Goal: Information Seeking & Learning: Learn about a topic

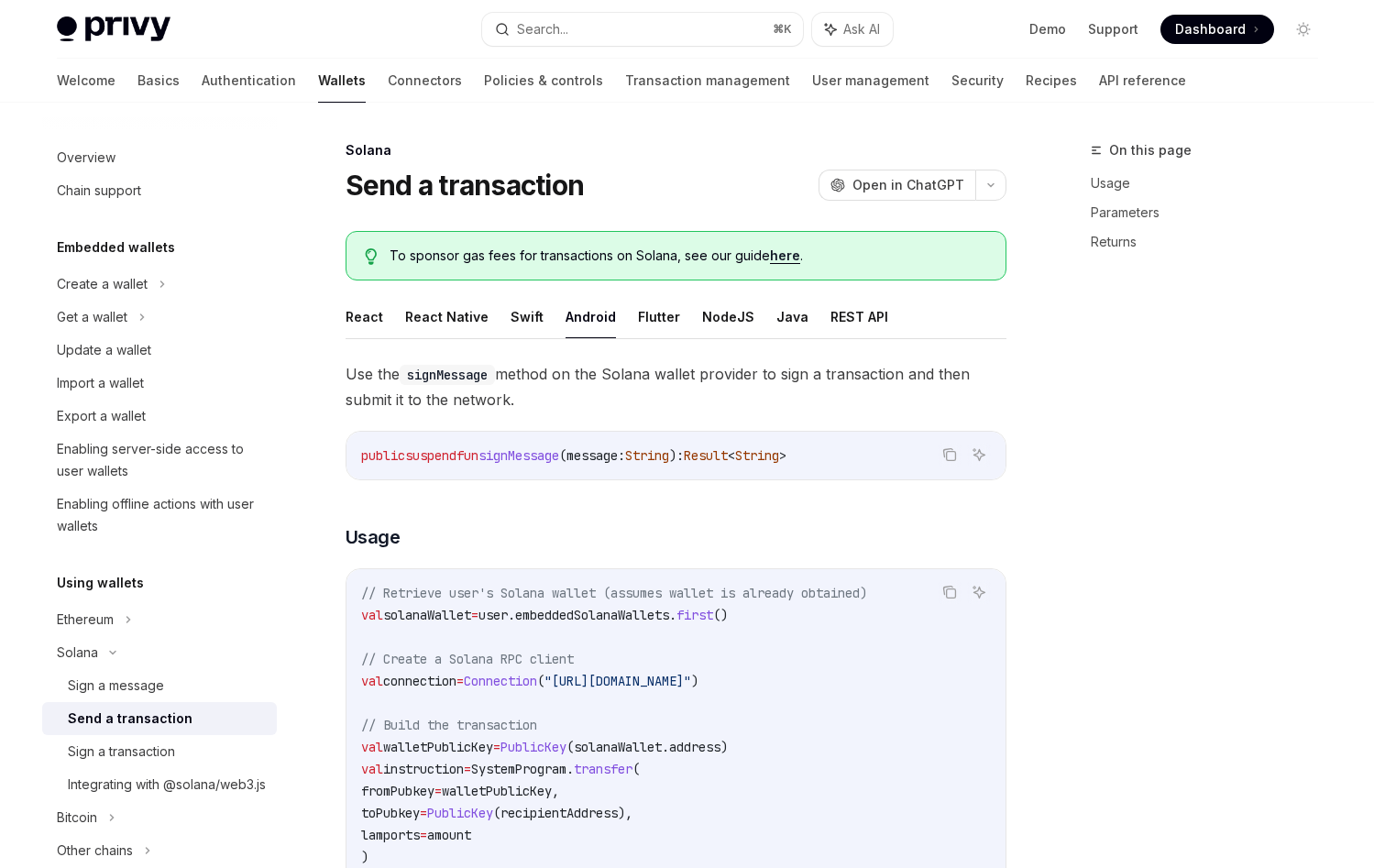
scroll to position [174, 0]
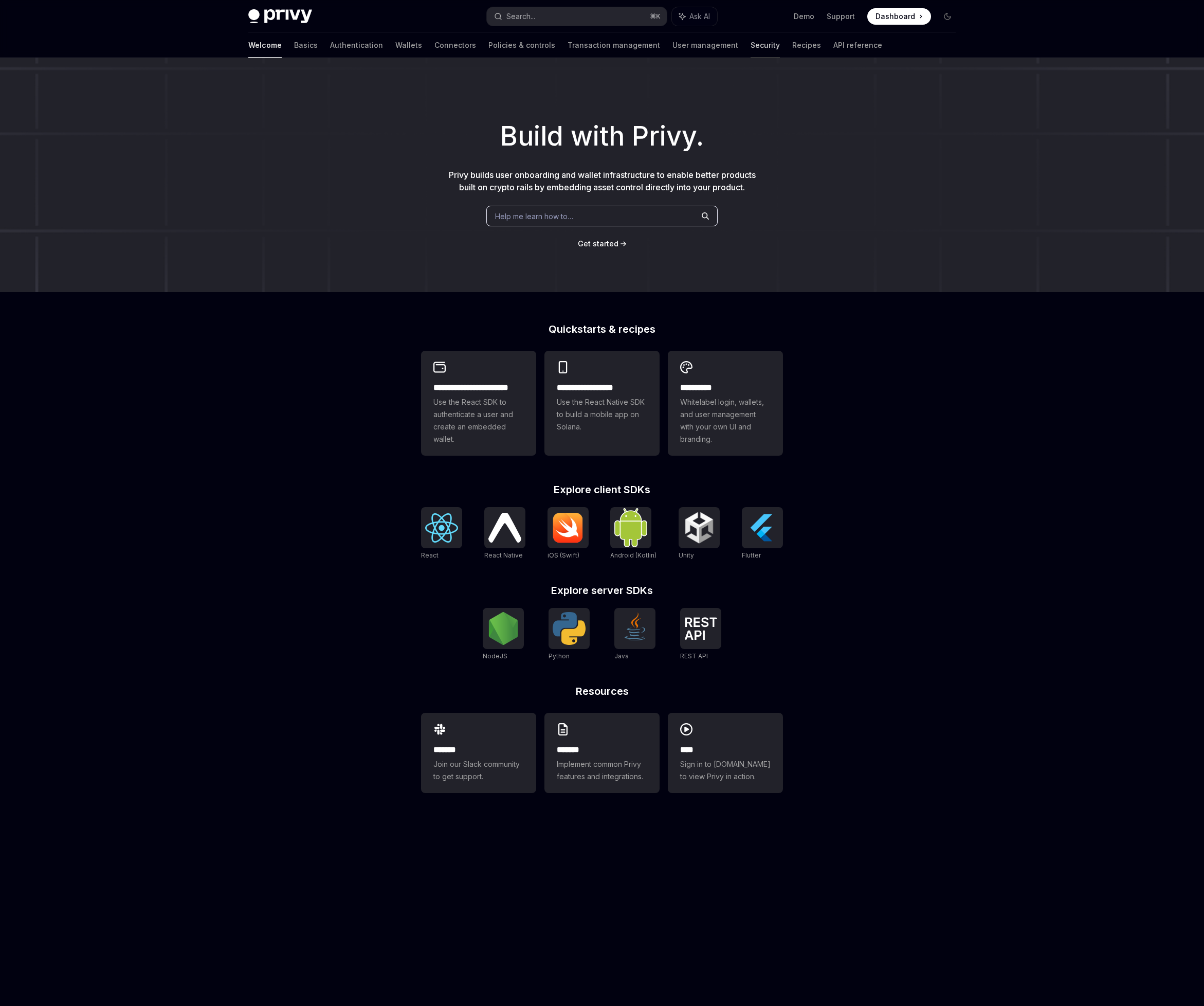
click at [751, 44] on link "Security" at bounding box center [765, 45] width 29 height 25
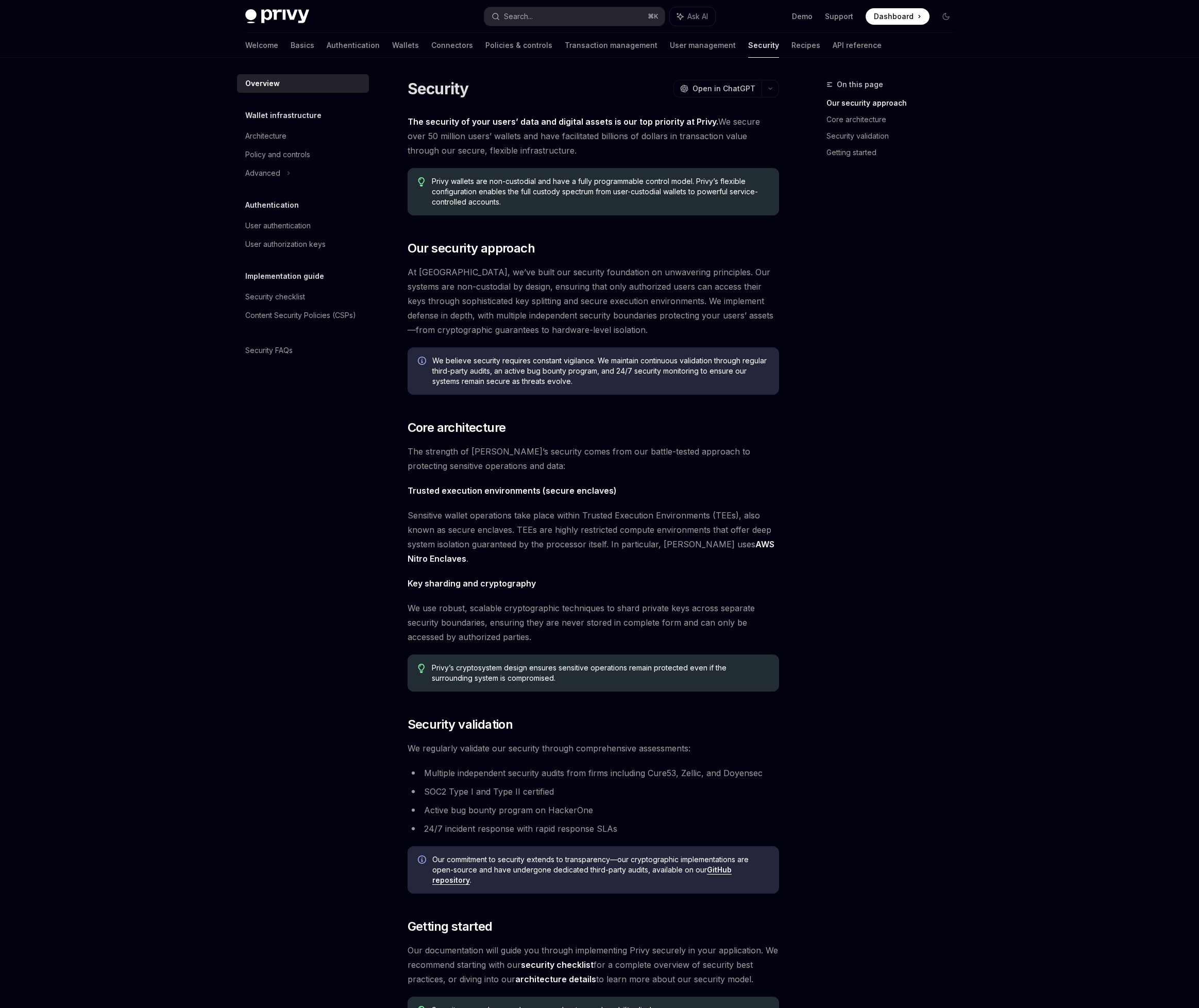
click at [565, 304] on span "At Privy, we’ve built our security foundation on unwavering principles. Our sys…" at bounding box center [593, 301] width 372 height 72
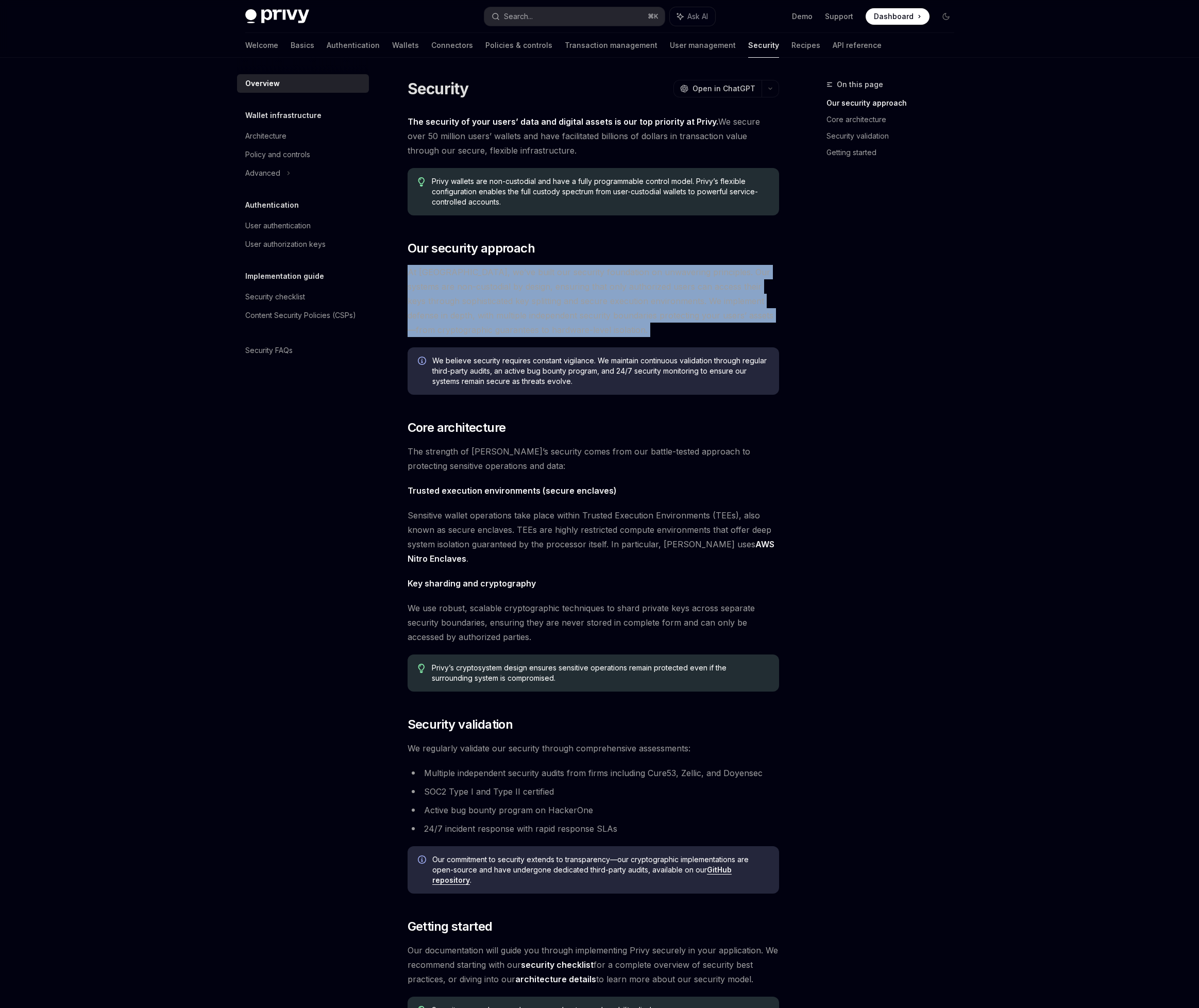
click at [565, 304] on span "At Privy, we’ve built our security foundation on unwavering principles. Our sys…" at bounding box center [593, 301] width 372 height 72
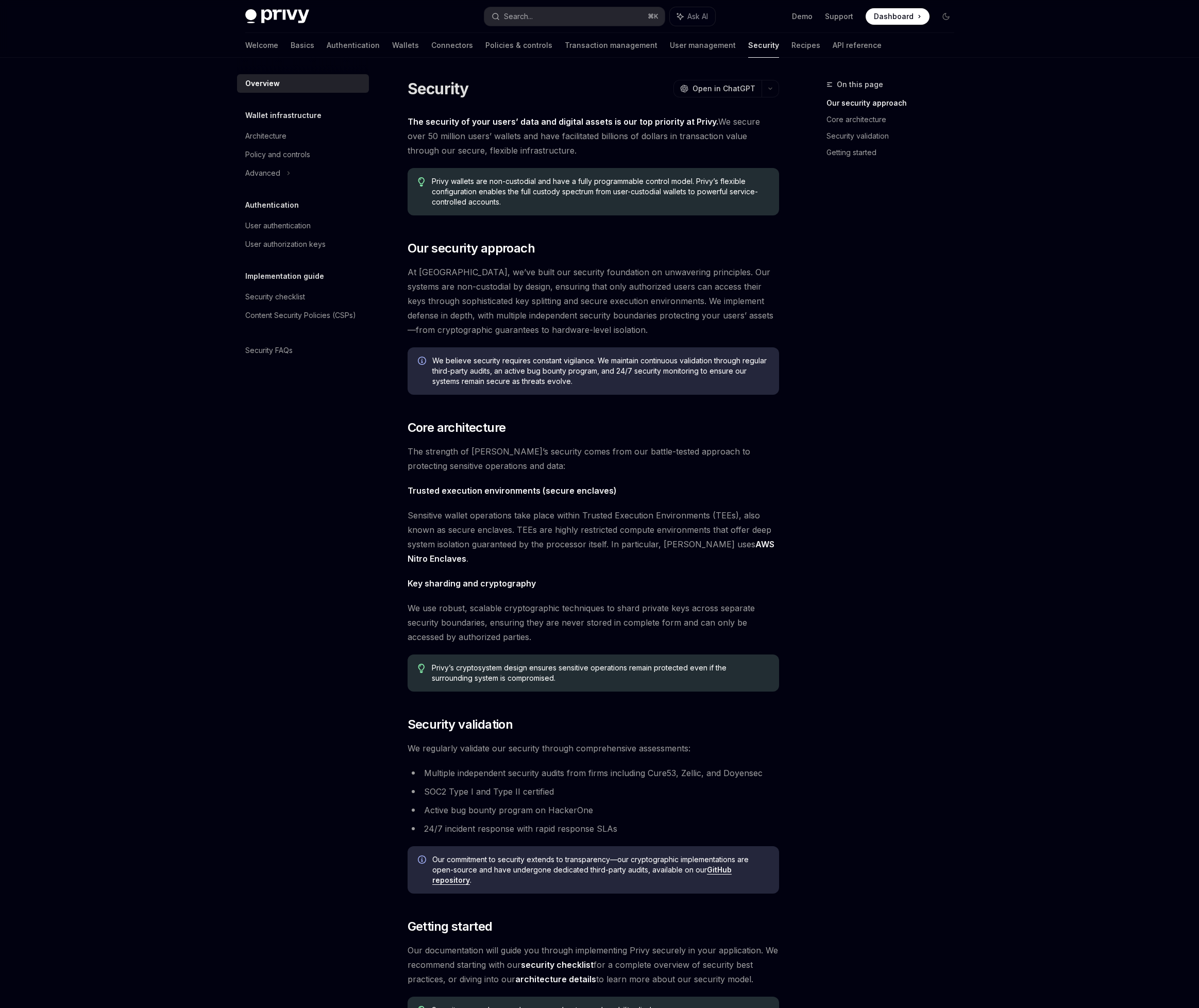
click at [528, 188] on span "Privy wallets are non-custodial and have a fully programmable control model. Pr…" at bounding box center [600, 191] width 336 height 31
click at [525, 295] on span "At Privy, we’ve built our security foundation on unwavering principles. Our sys…" at bounding box center [593, 301] width 372 height 72
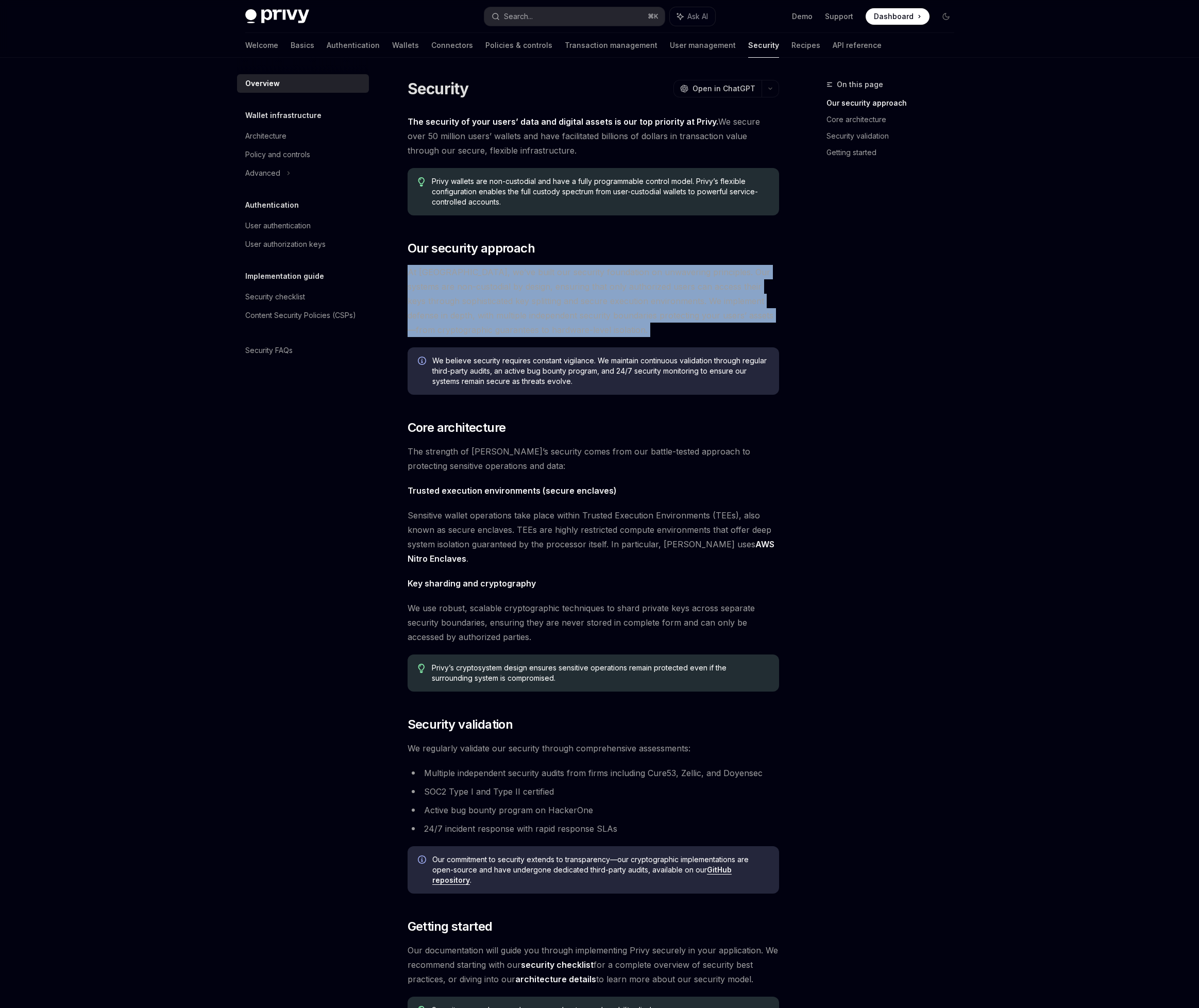
click at [525, 295] on span "At Privy, we’ve built our security foundation on unwavering principles. Our sys…" at bounding box center [593, 301] width 372 height 72
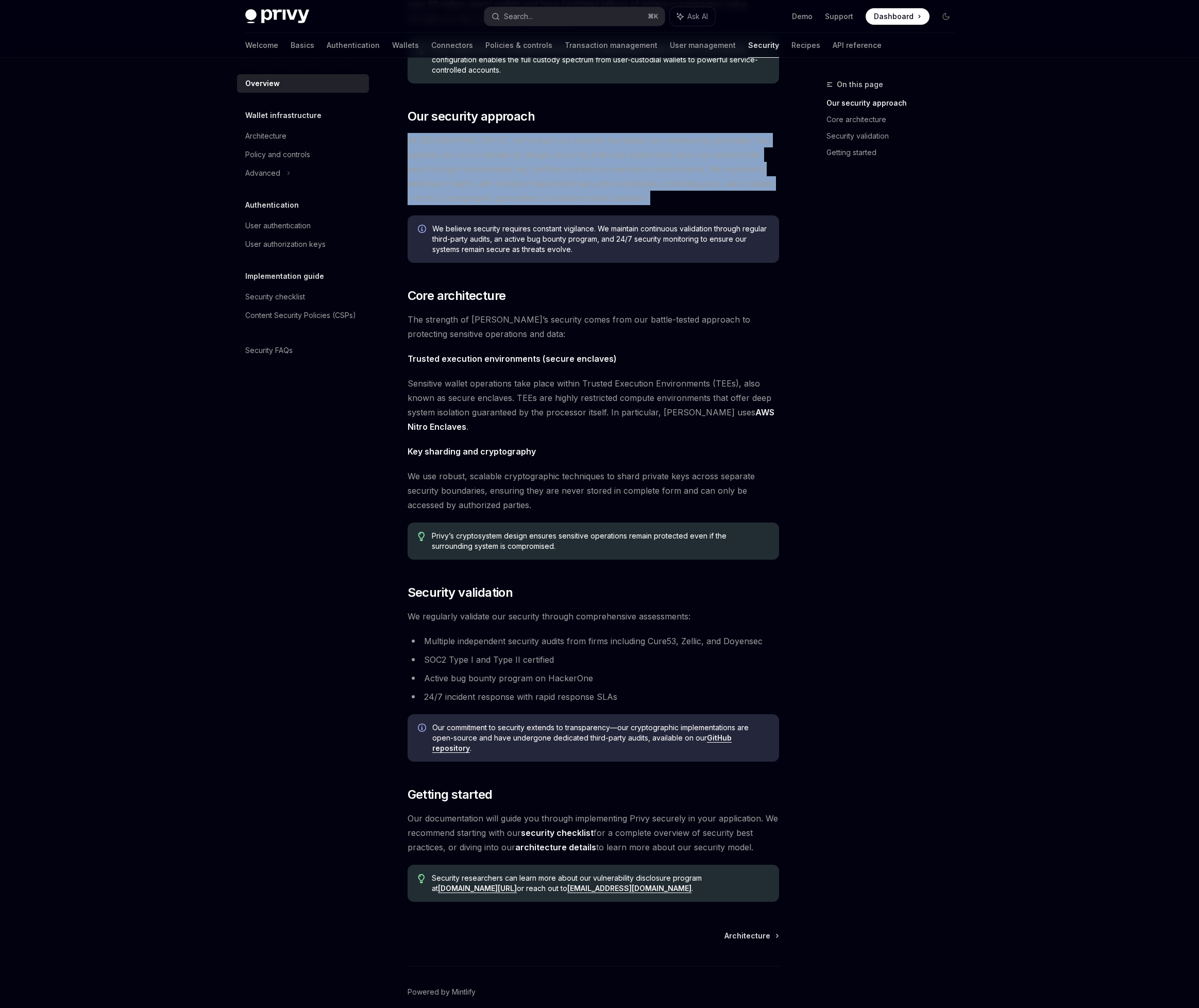
scroll to position [139, 0]
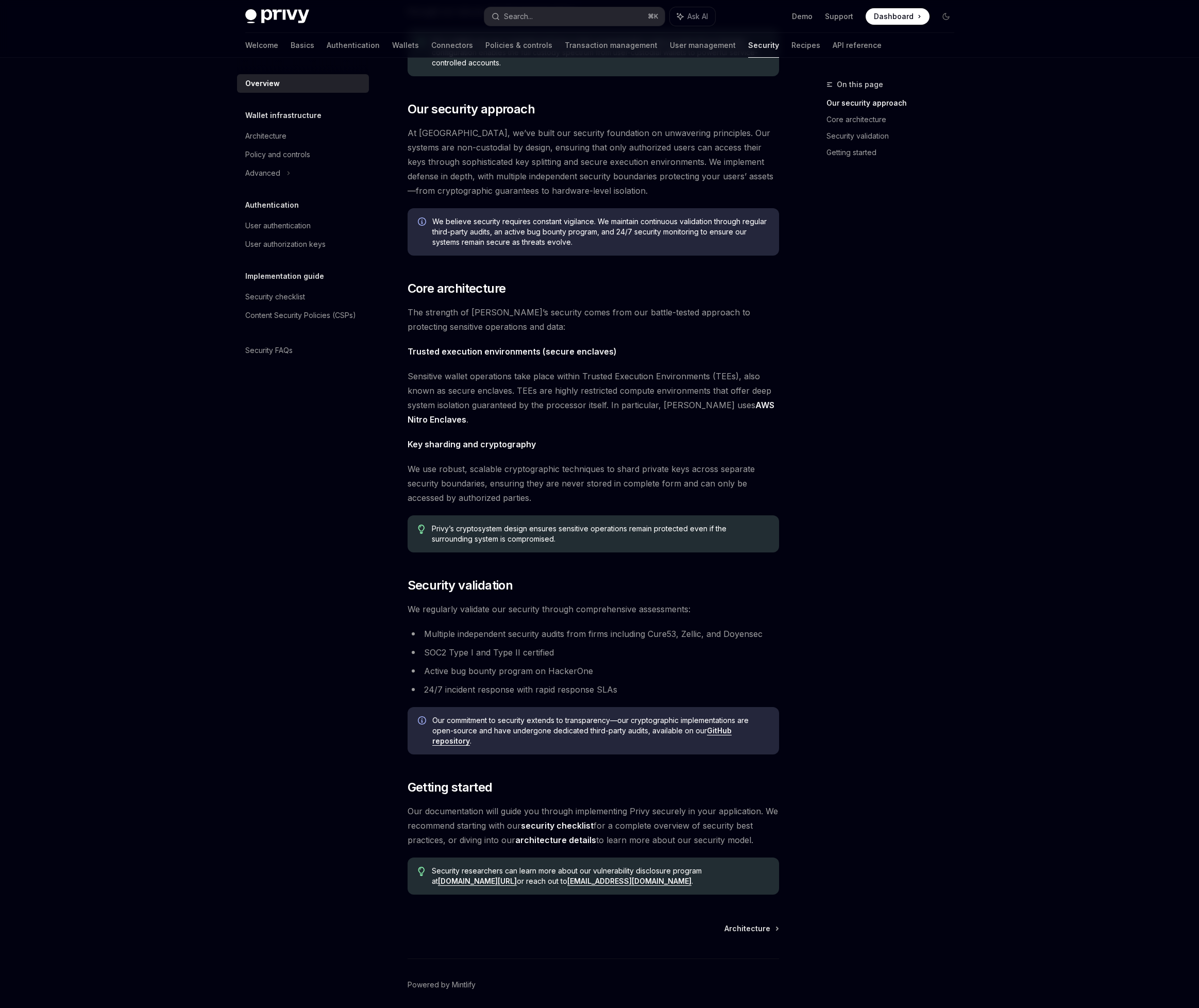
click at [501, 383] on span "Sensitive wallet operations take place within Trusted Execution Environments (T…" at bounding box center [593, 397] width 372 height 58
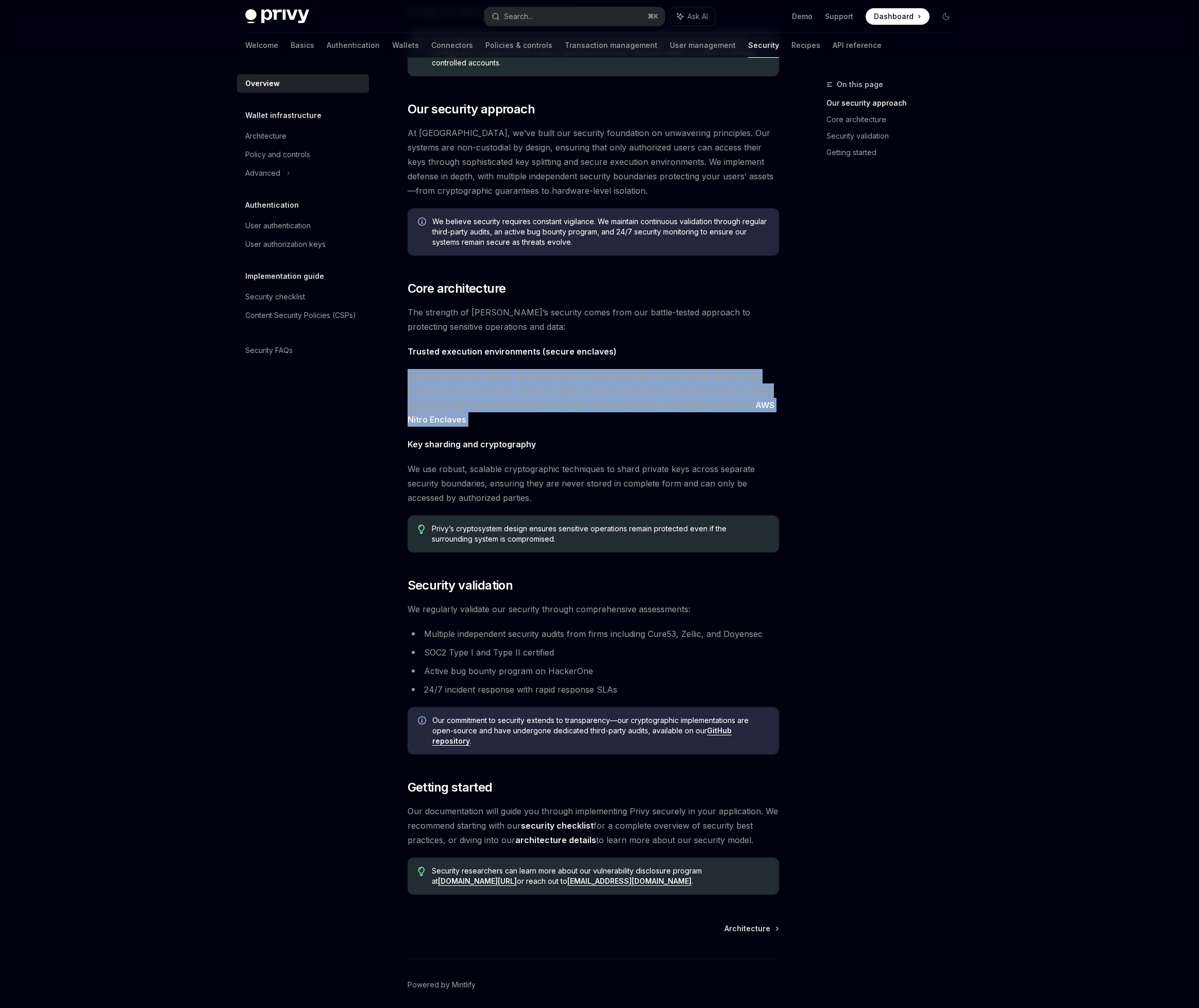
click at [501, 383] on span "Sensitive wallet operations take place within Trusted Execution Environments (T…" at bounding box center [593, 397] width 372 height 58
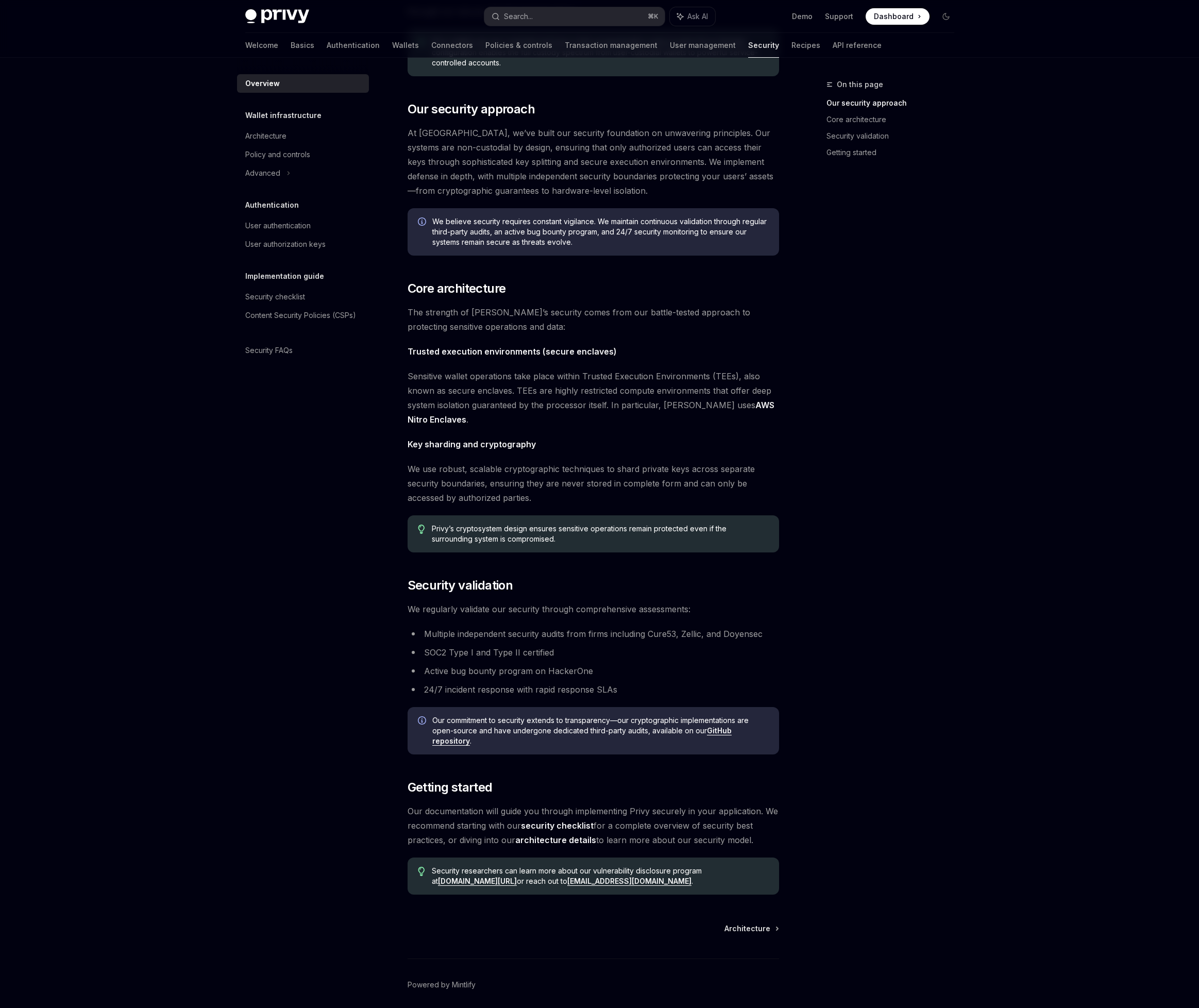
click at [454, 484] on span "We use robust, scalable cryptographic techniques to shard private keys across s…" at bounding box center [593, 483] width 372 height 43
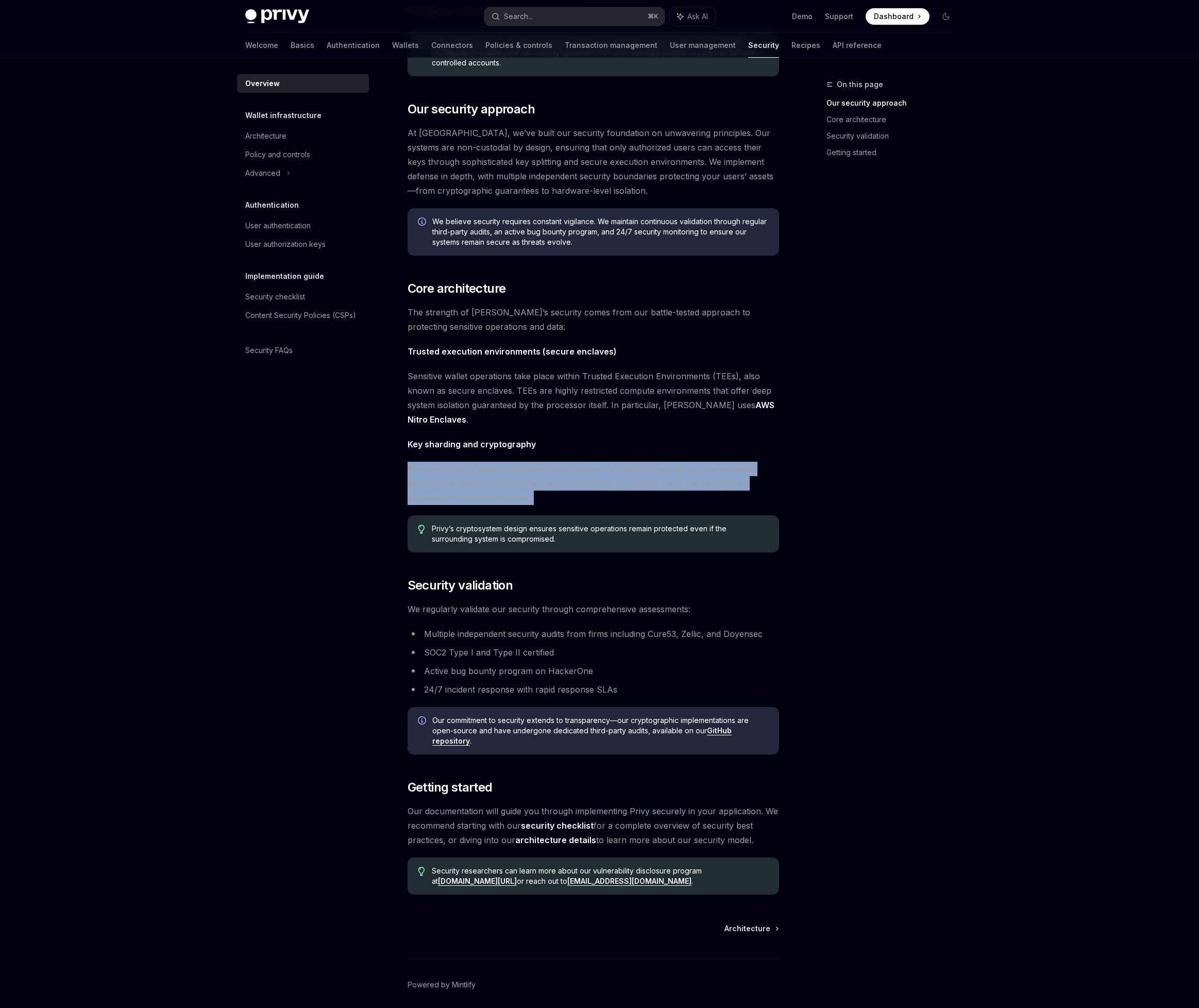
click at [454, 484] on span "We use robust, scalable cryptographic techniques to shard private keys across s…" at bounding box center [593, 483] width 372 height 43
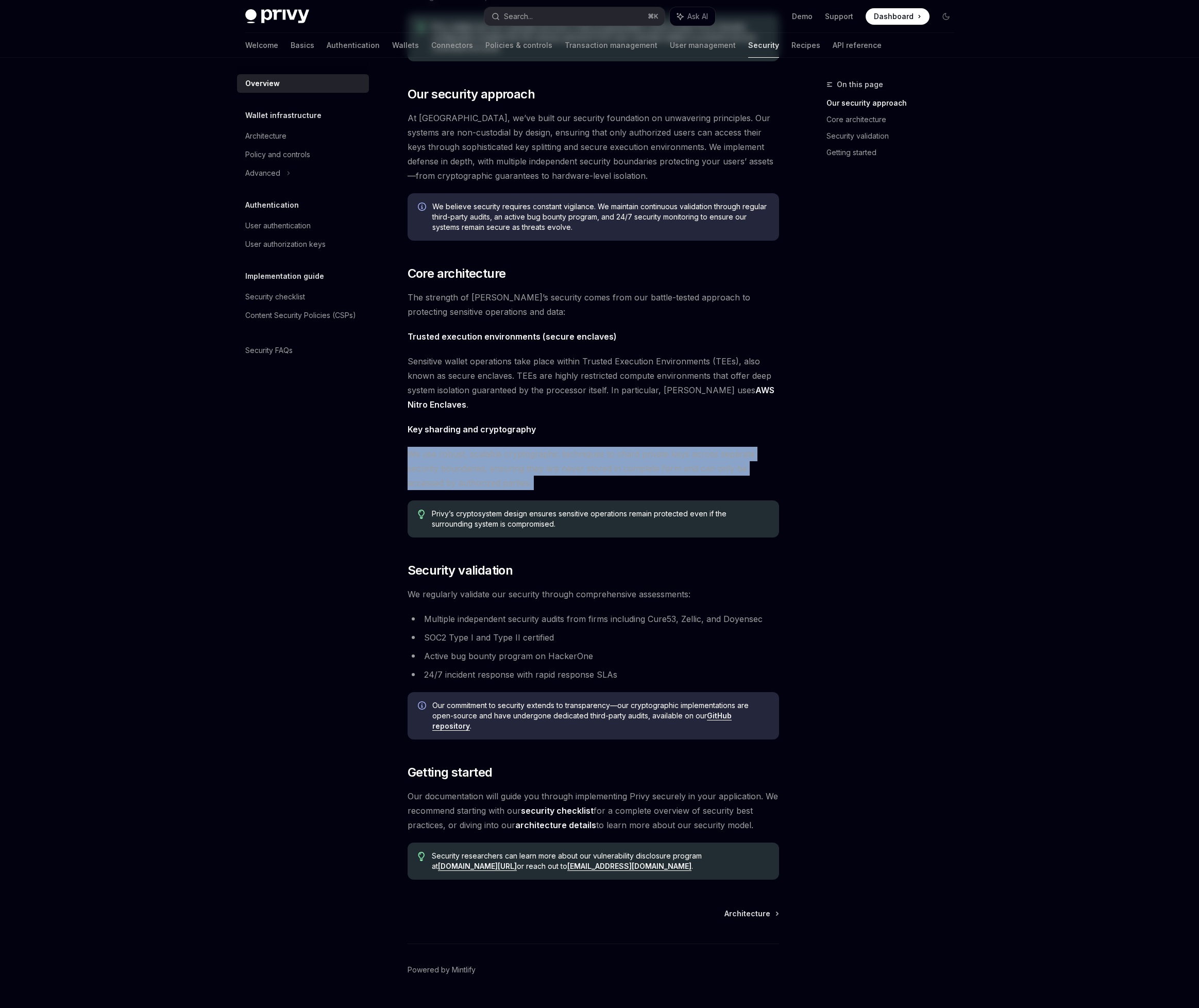
scroll to position [0, 0]
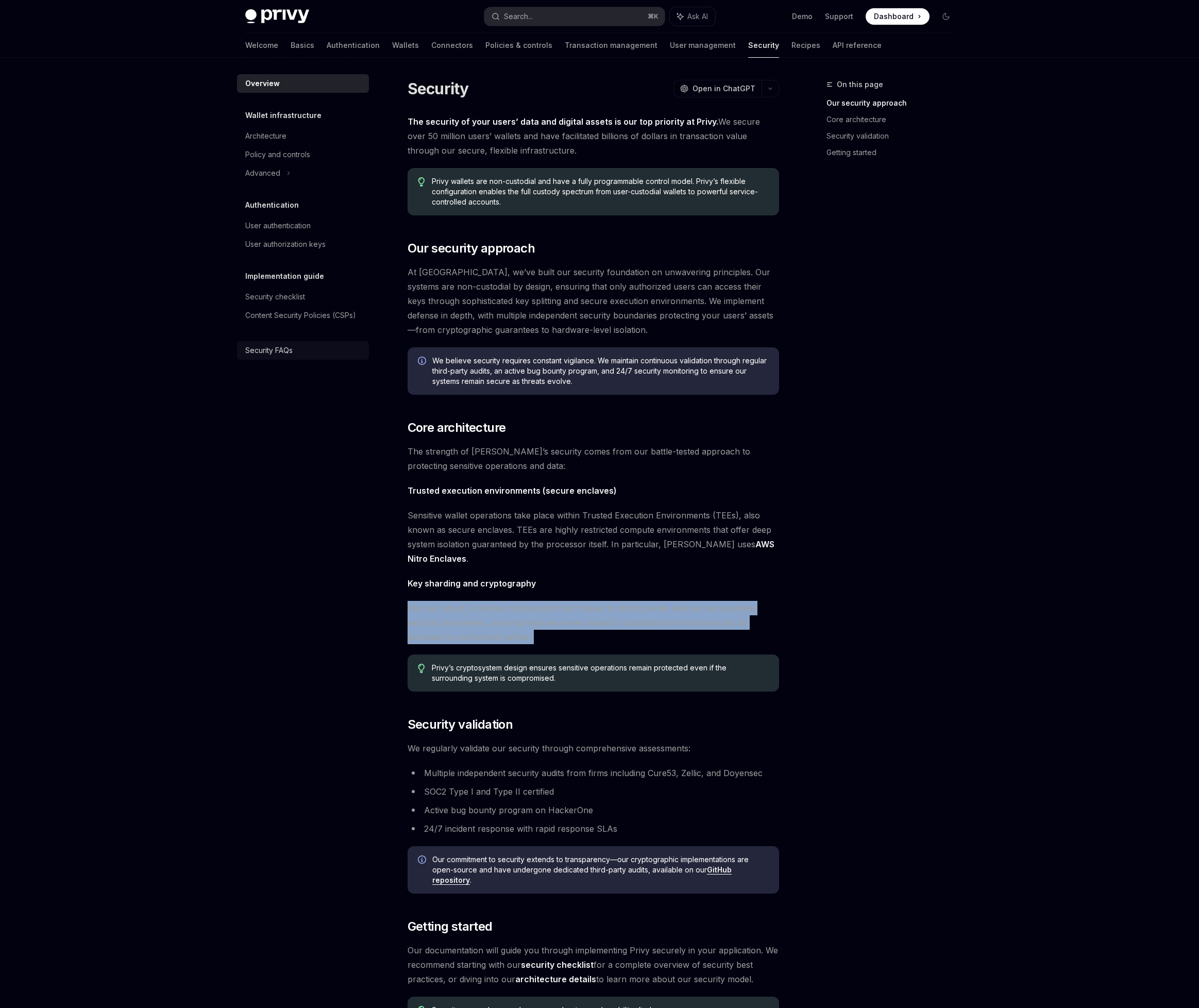
click at [270, 347] on div "Security FAQs" at bounding box center [269, 350] width 48 height 12
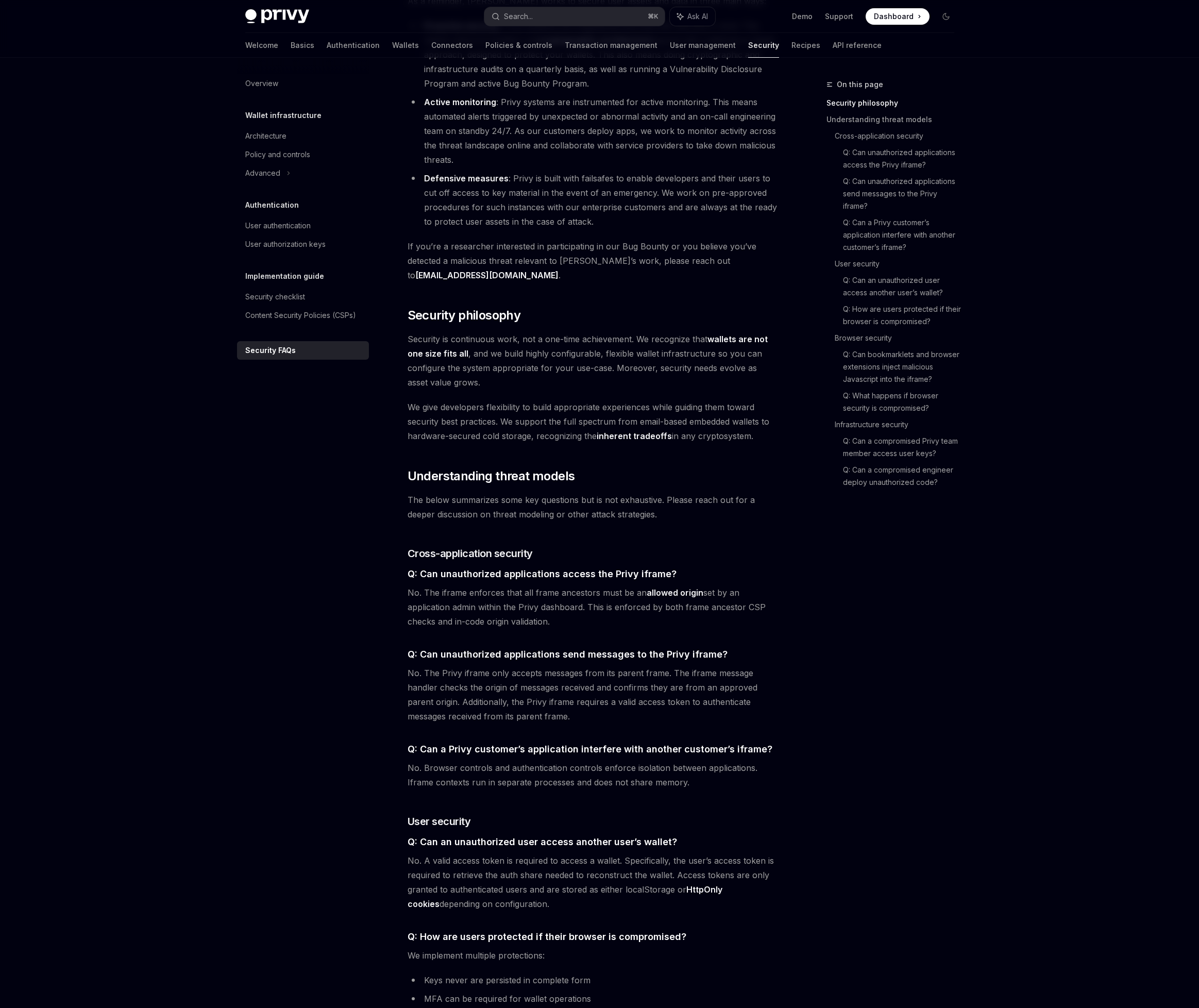
scroll to position [256, 0]
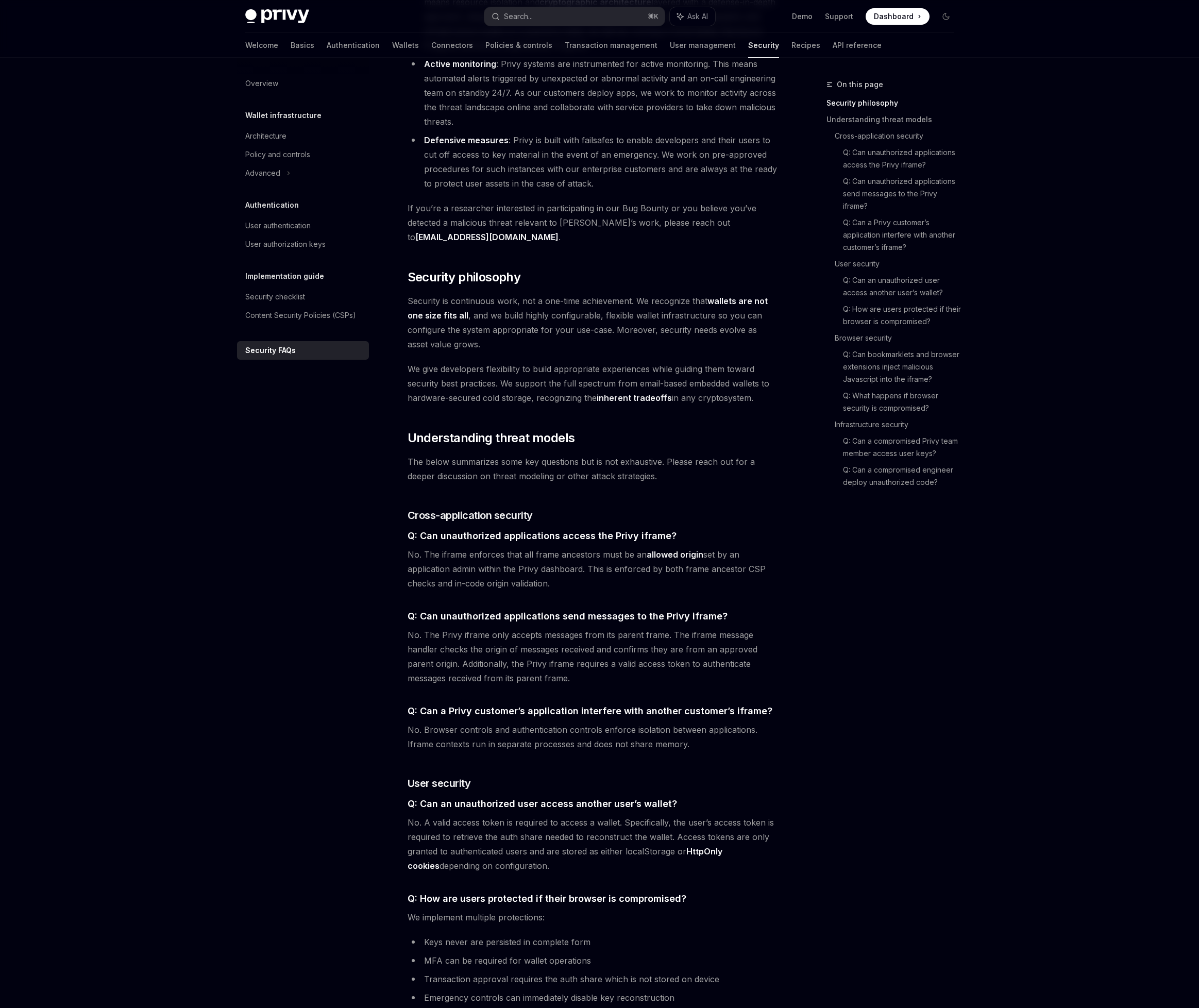
click at [516, 552] on span "No. The iframe enforces that all frame ancestors must be an allowed origin set …" at bounding box center [593, 569] width 372 height 43
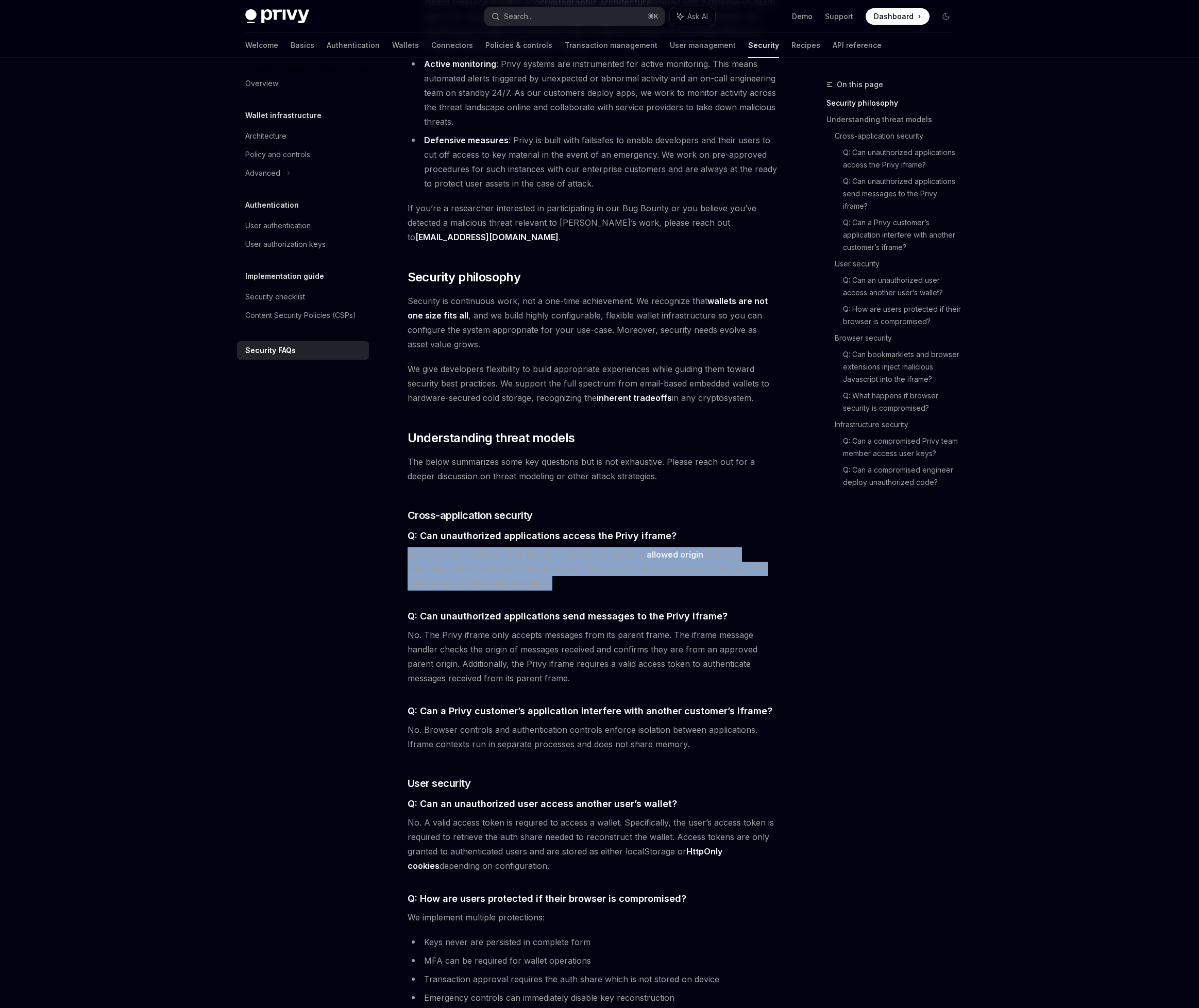
click at [516, 552] on span "No. The iframe enforces that all frame ancestors must be an allowed origin set …" at bounding box center [593, 569] width 372 height 43
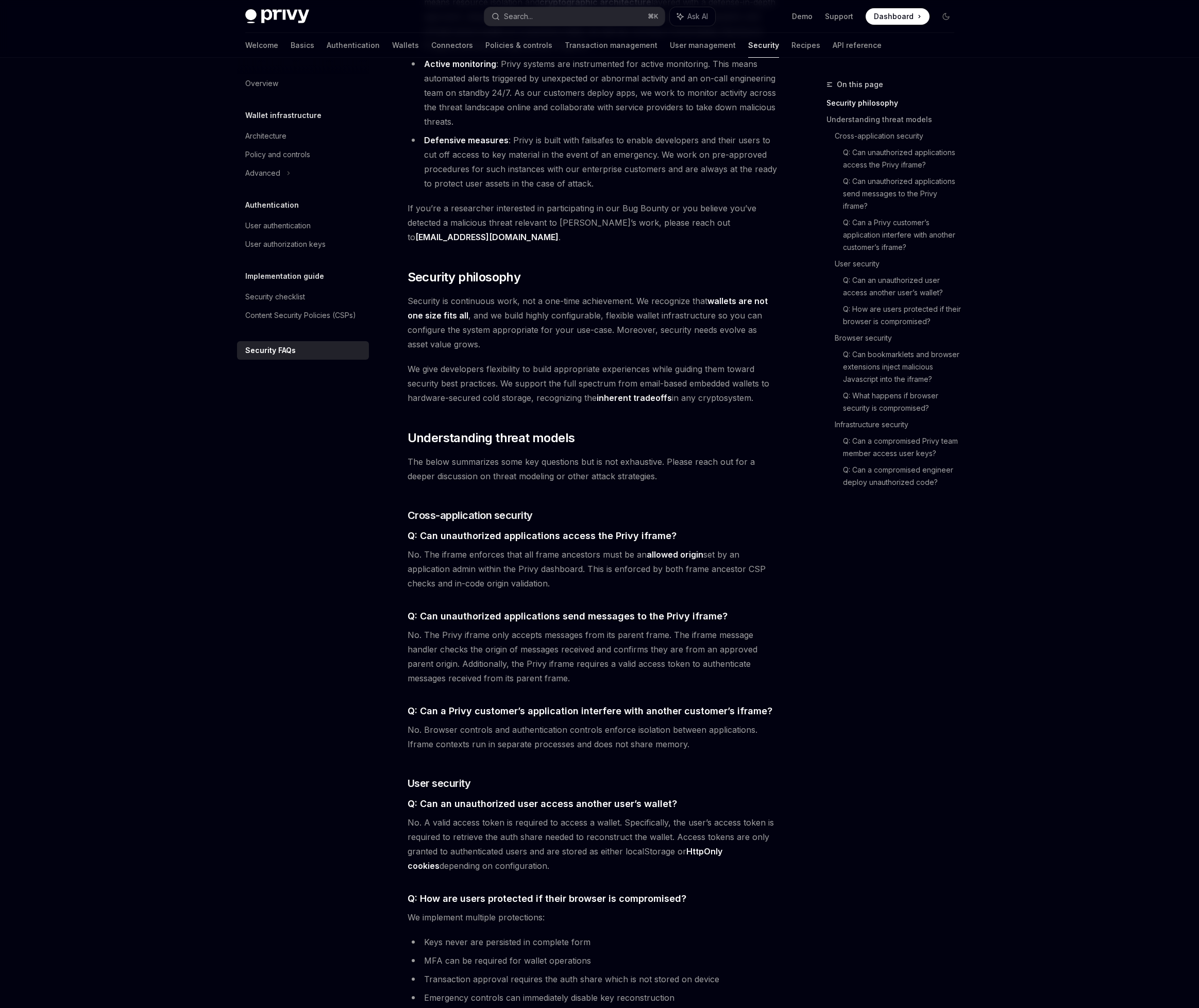
click at [507, 627] on span "No. The Privy iframe only accepts messages from its parent frame. The iframe me…" at bounding box center [593, 656] width 372 height 58
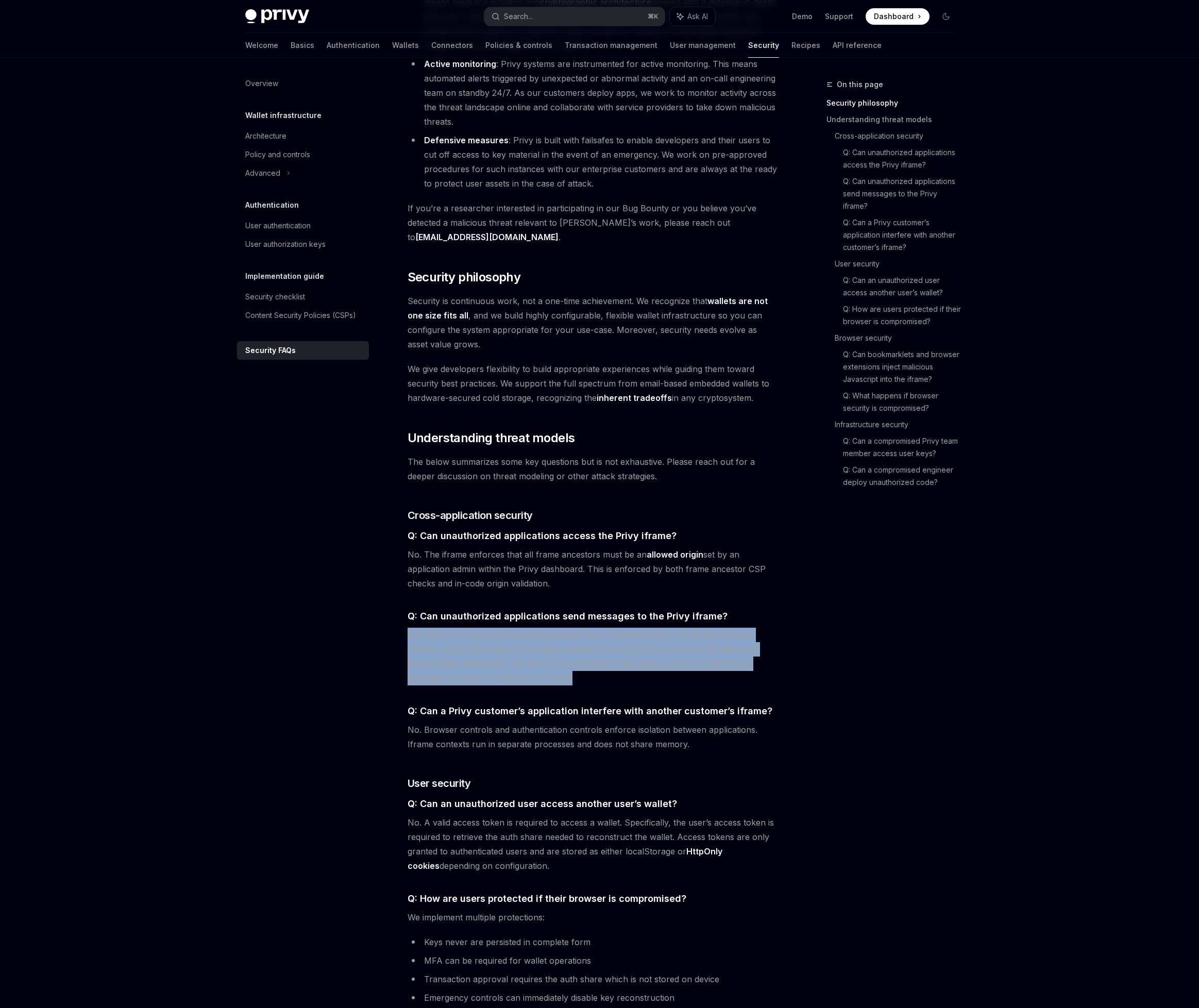
click at [507, 627] on span "No. The Privy iframe only accepts messages from its parent frame. The iframe me…" at bounding box center [593, 656] width 372 height 58
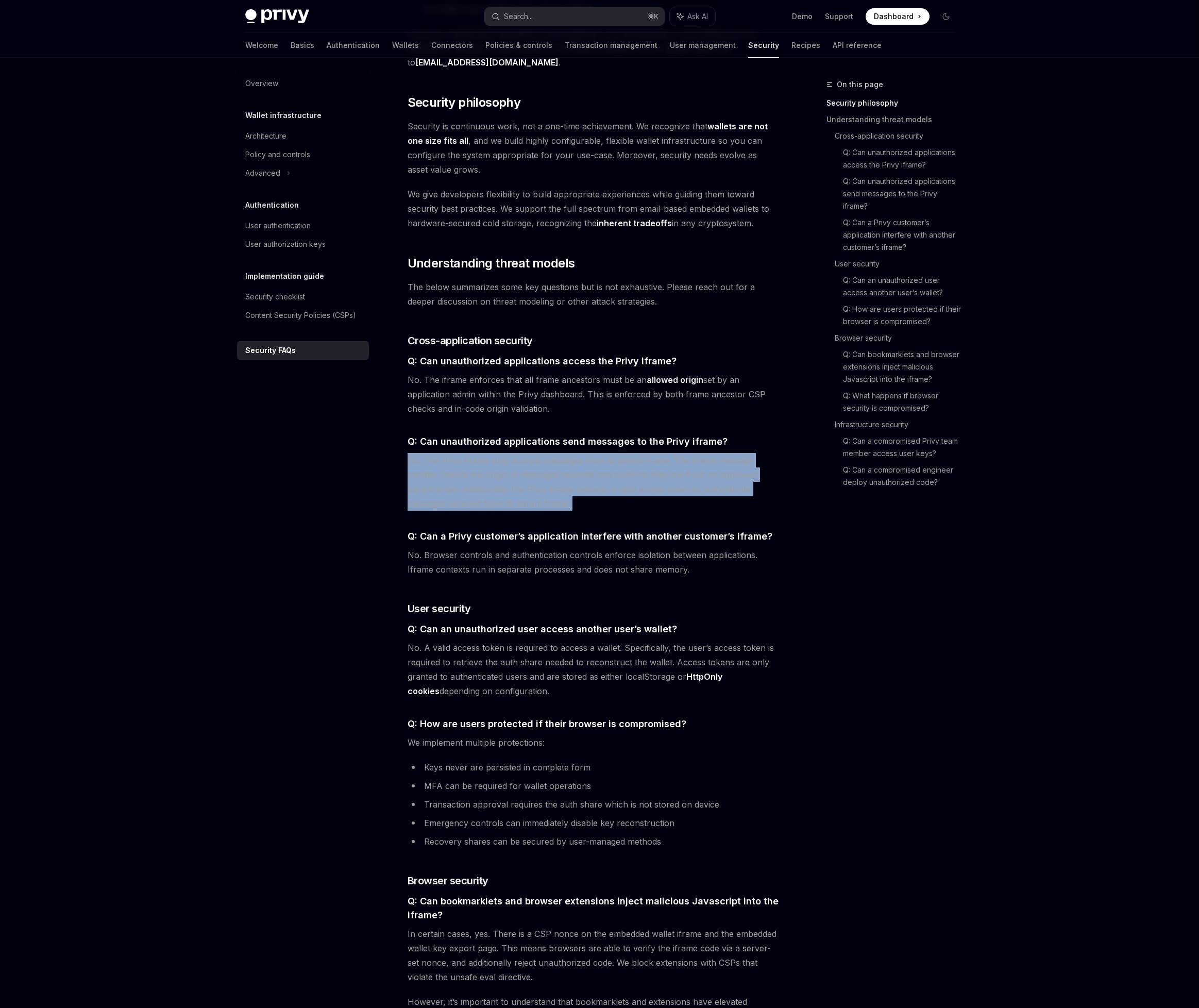
scroll to position [587, 0]
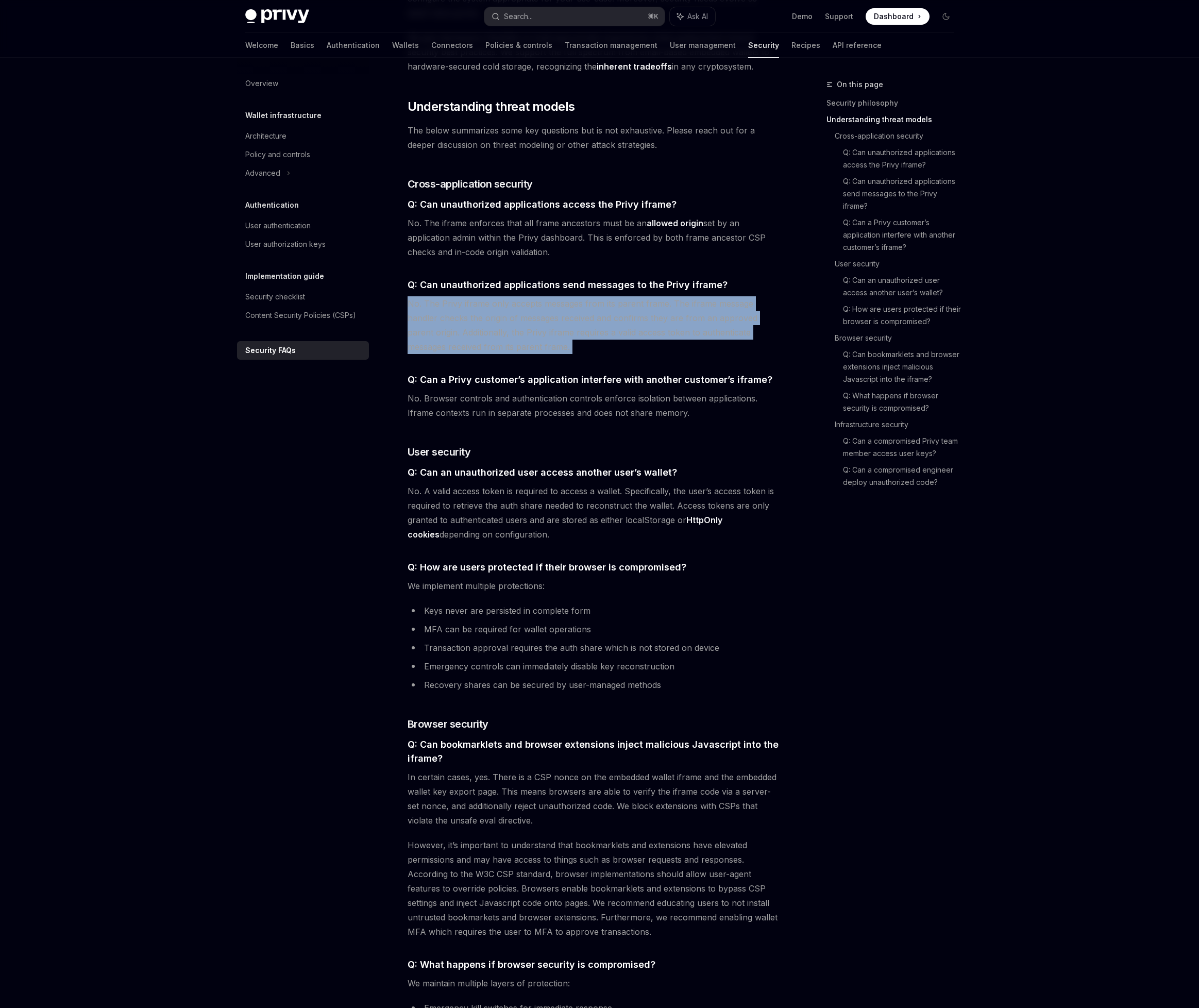
click at [527, 484] on span "No. A valid access token is required to access a wallet. Specifically, the user…" at bounding box center [593, 513] width 372 height 58
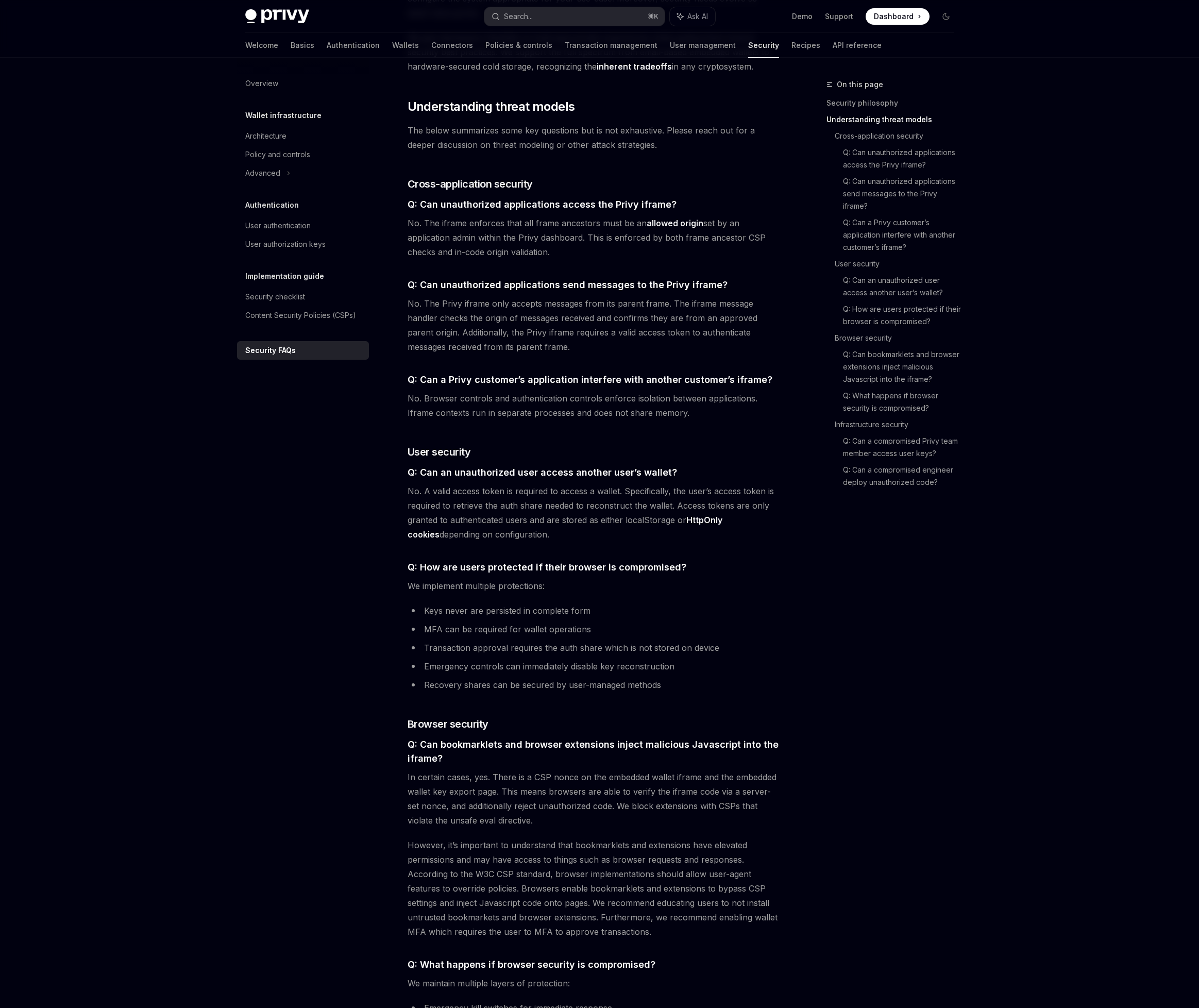
click at [527, 484] on span "No. A valid access token is required to access a wallet. Specifically, the user…" at bounding box center [593, 513] width 372 height 58
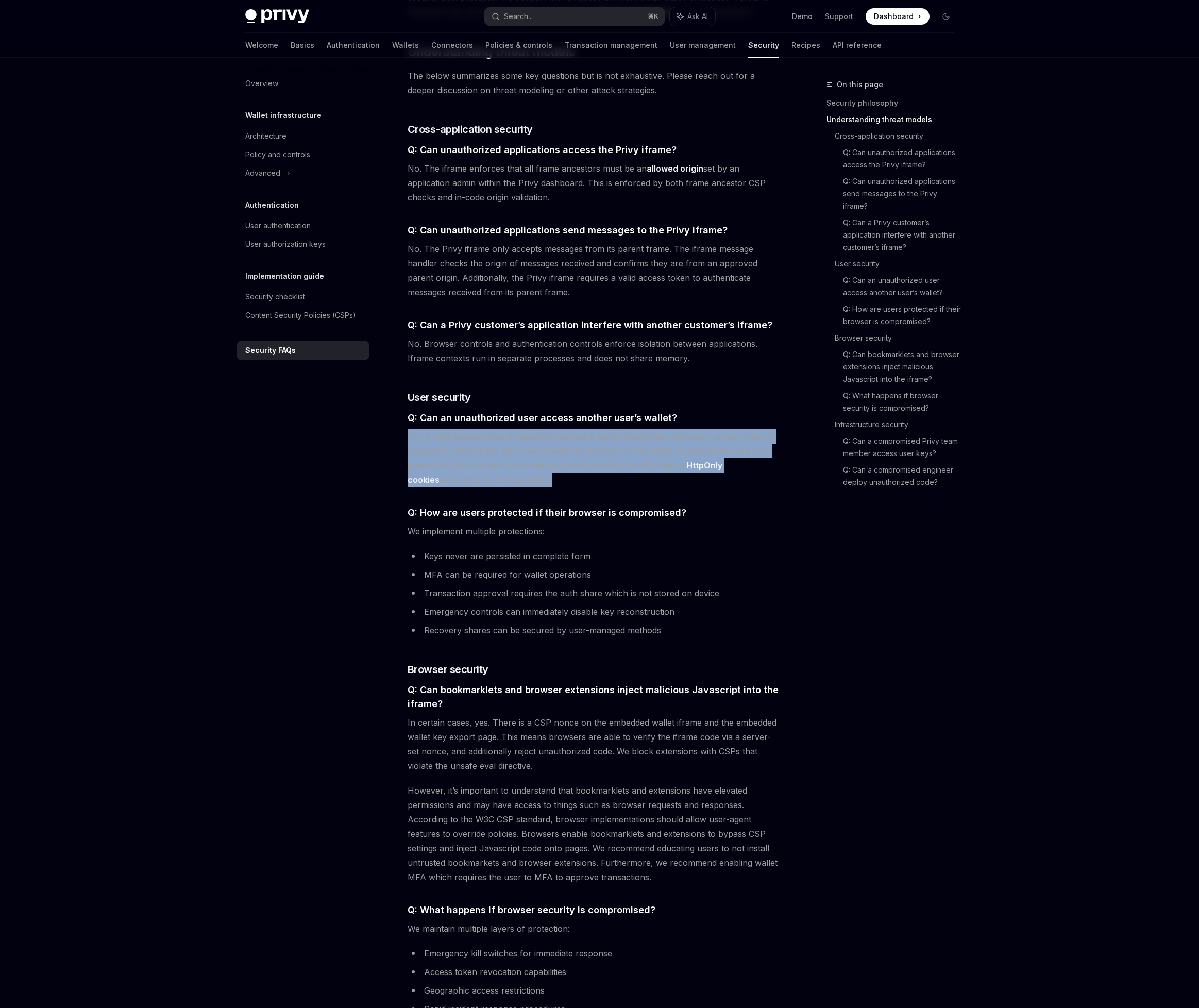
scroll to position [740, 0]
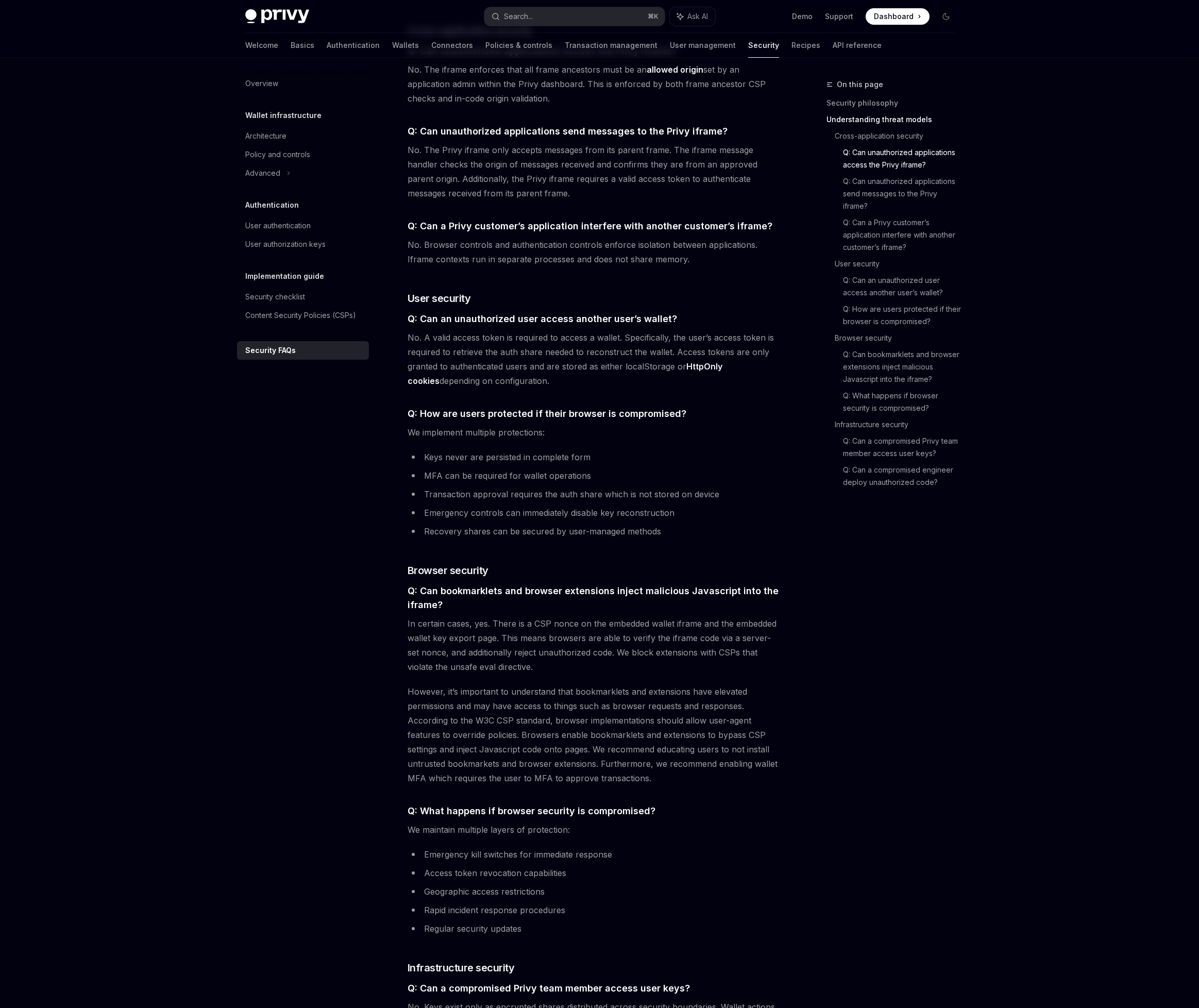
click at [507, 627] on span "In certain cases, yes. There is a CSP nonce on the embedded wallet iframe and t…" at bounding box center [593, 645] width 372 height 58
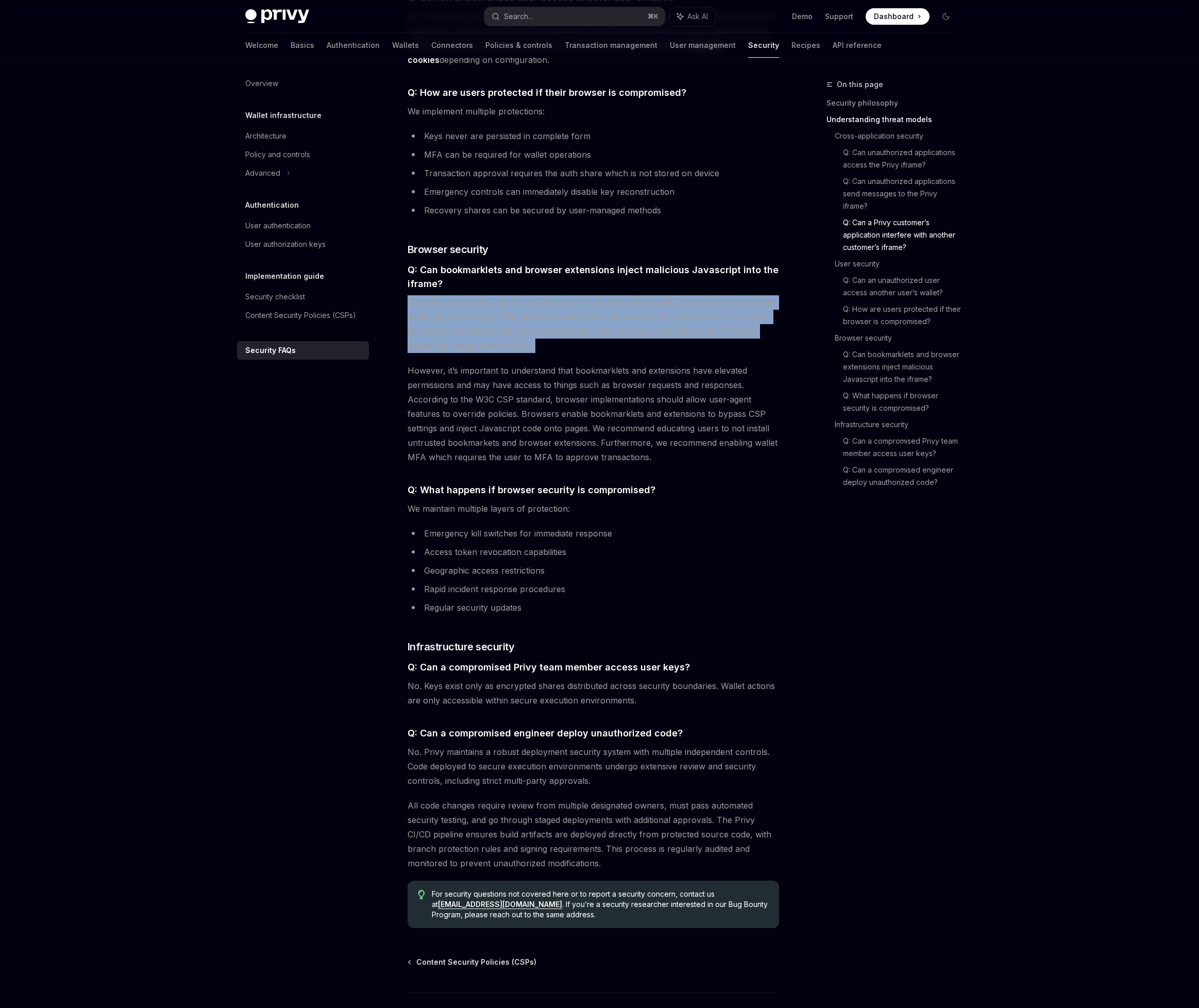
scroll to position [1106, 0]
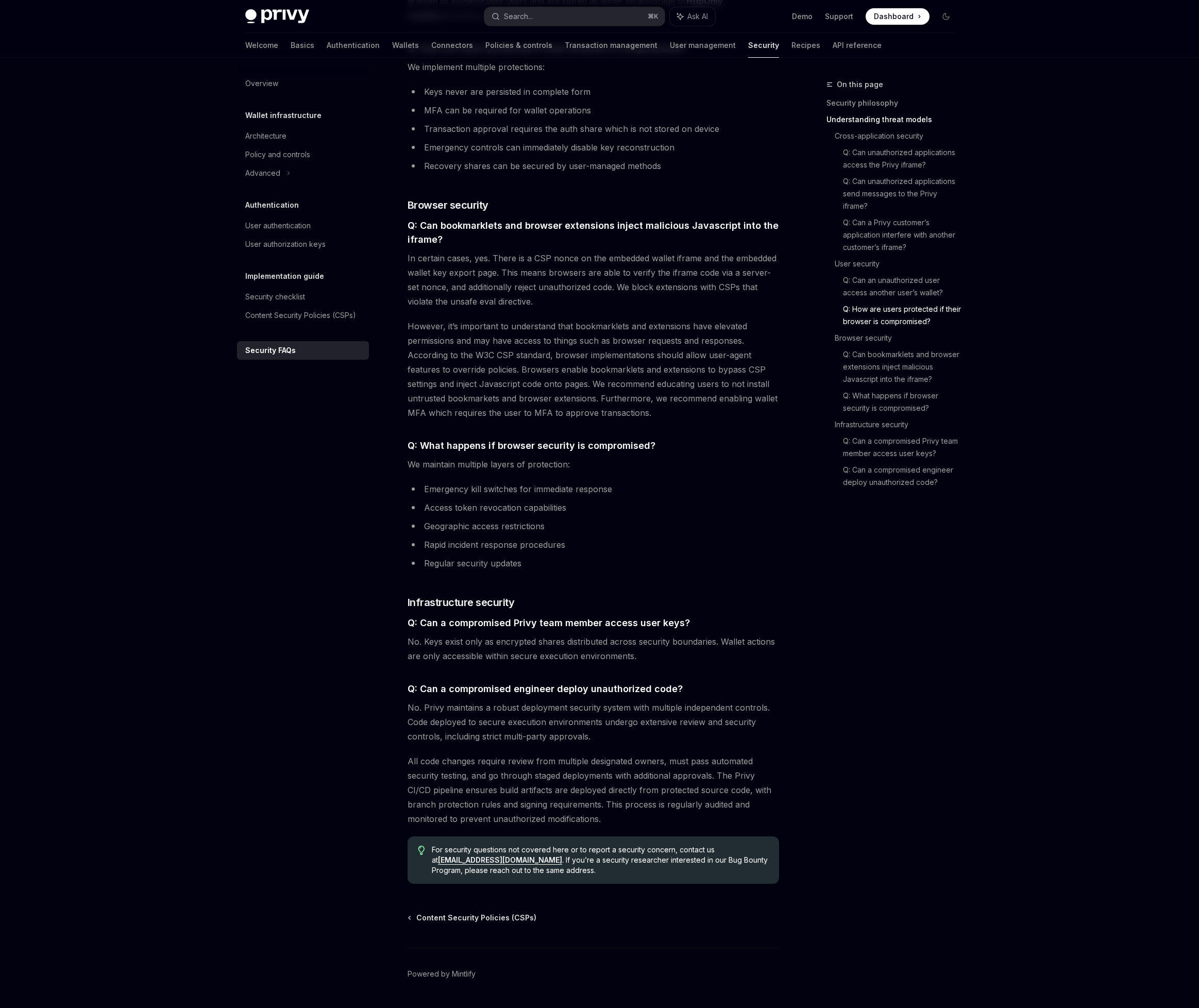
click at [505, 500] on li "Access token revocation capabilities" at bounding box center [593, 507] width 372 height 15
click at [499, 538] on li "Rapid incident response procedures" at bounding box center [593, 545] width 372 height 15
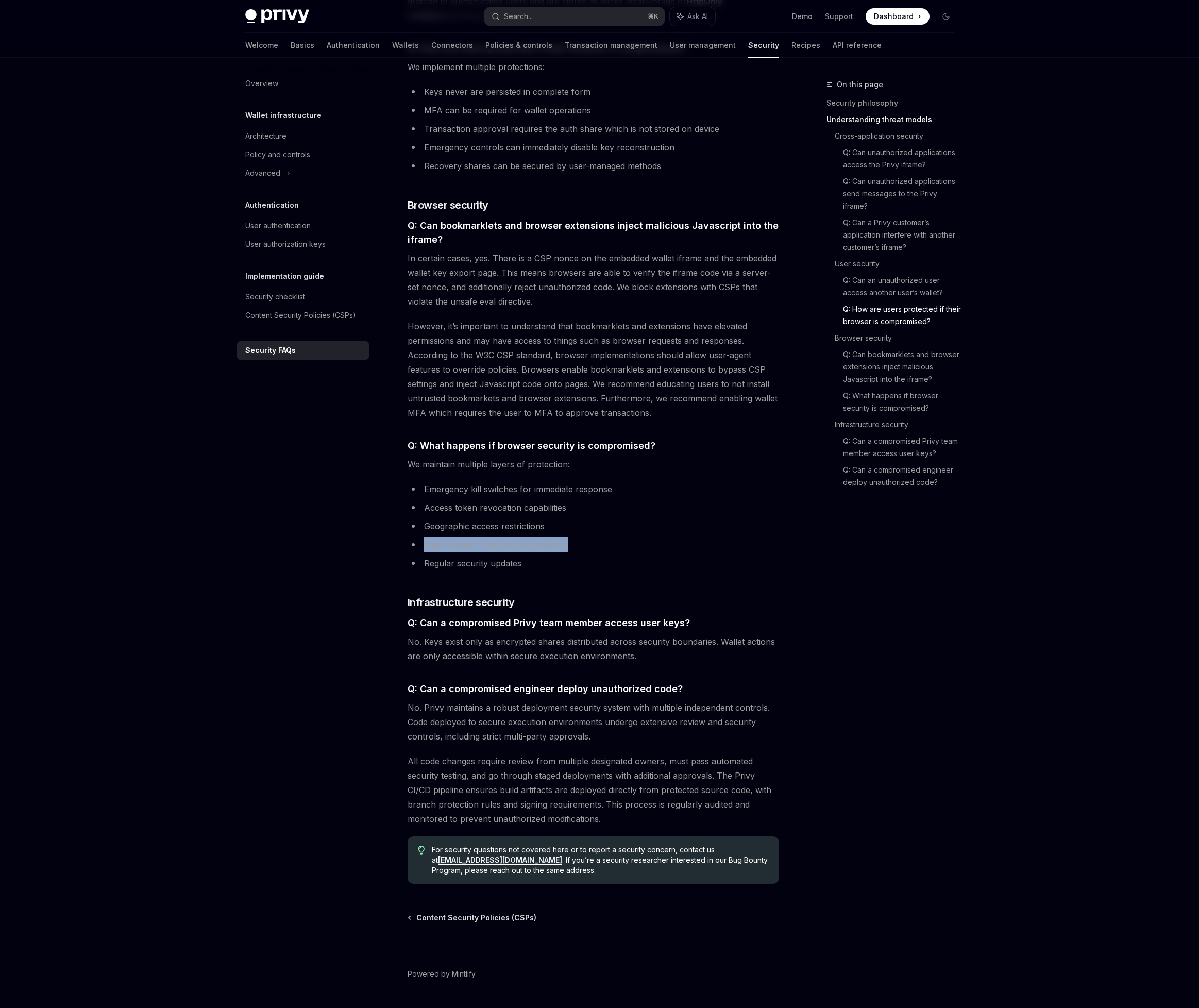
click at [499, 538] on li "Rapid incident response procedures" at bounding box center [593, 545] width 372 height 15
click at [492, 634] on span "No. Keys exist only as encrypted shares distributed across security boundaries.…" at bounding box center [593, 648] width 372 height 29
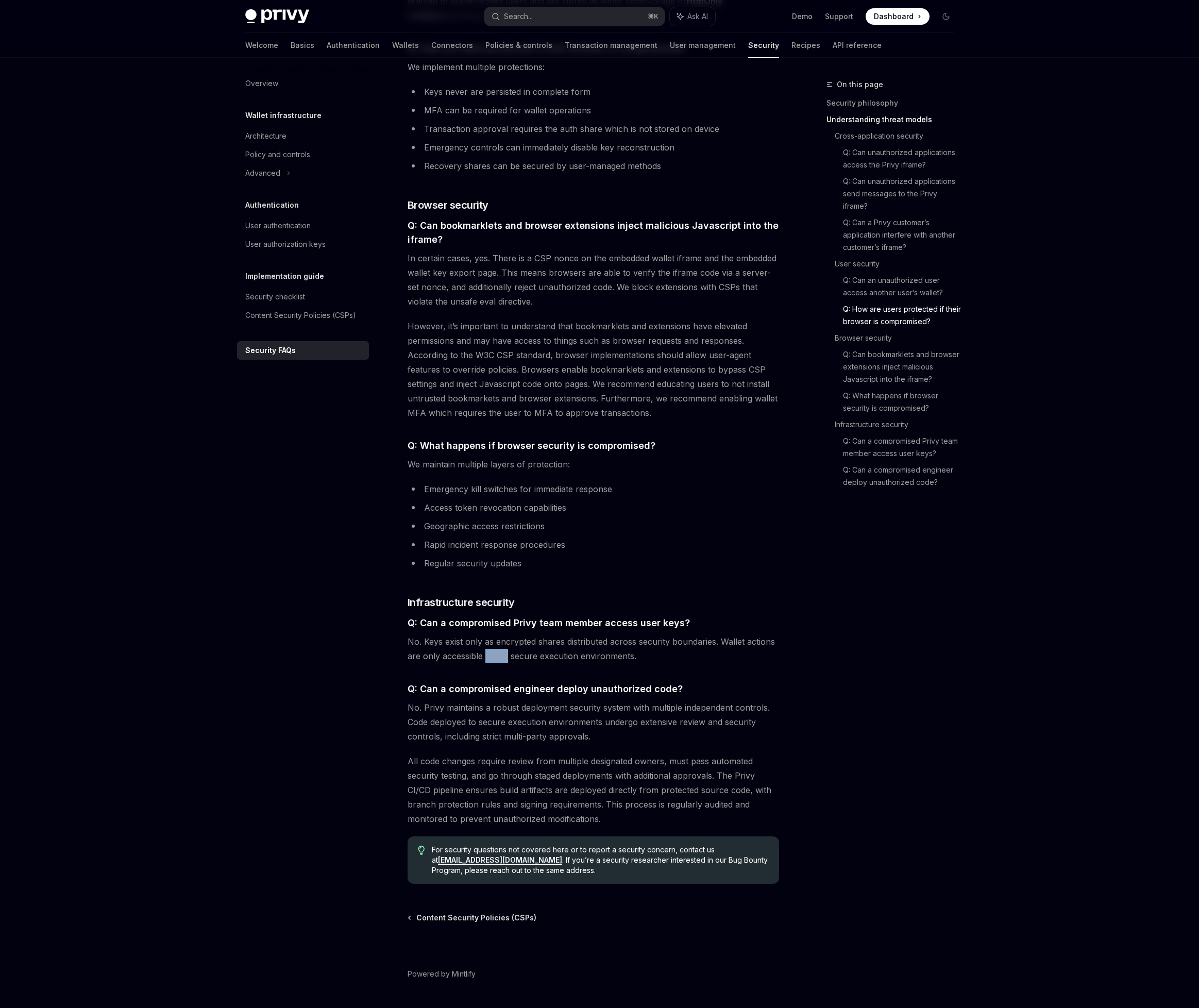
click at [492, 634] on span "No. Keys exist only as encrypted shares distributed across security boundaries.…" at bounding box center [593, 648] width 372 height 29
click at [492, 702] on span "No. Privy maintains a robust deployment security system with multiple independe…" at bounding box center [593, 722] width 372 height 43
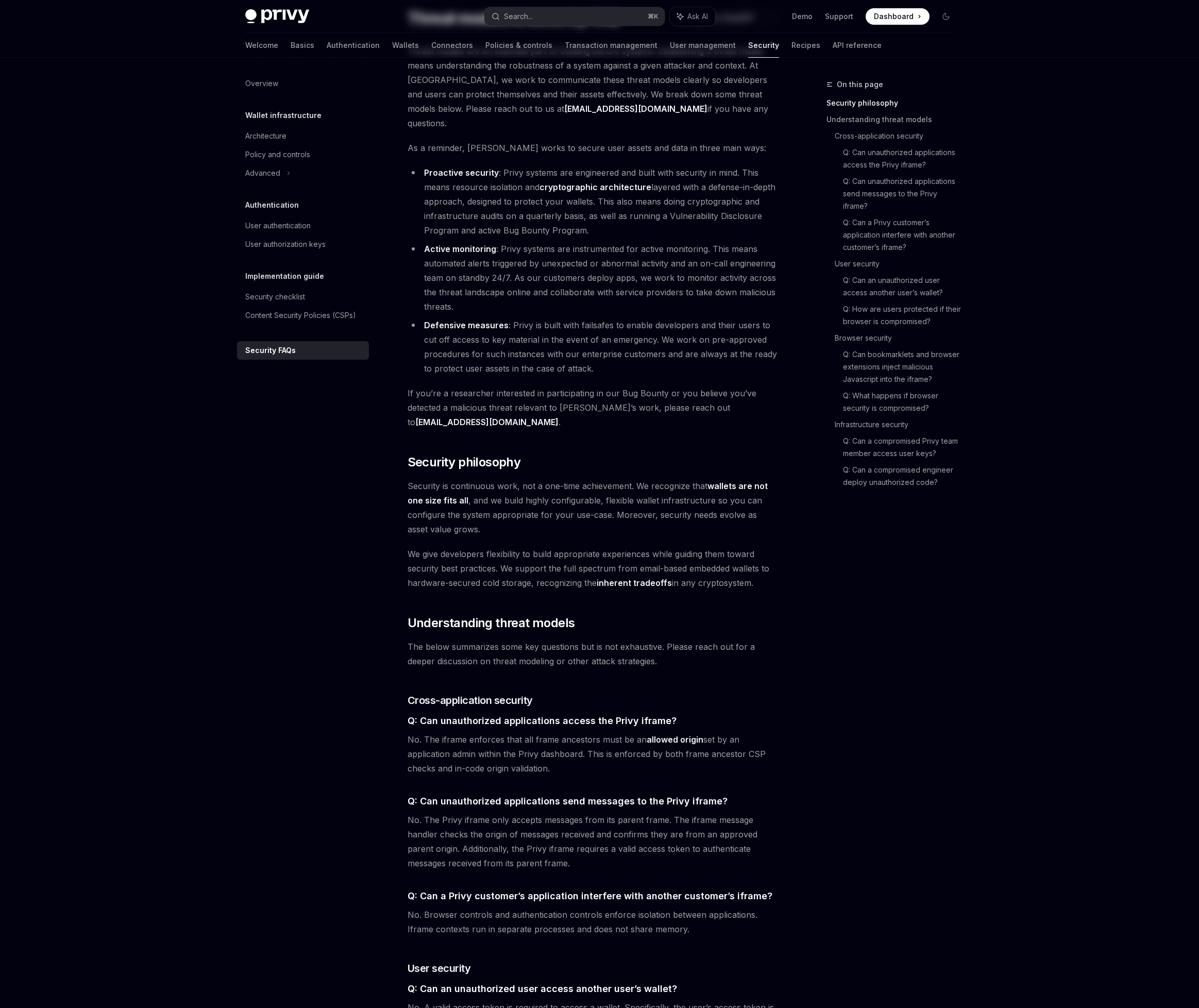
scroll to position [0, 0]
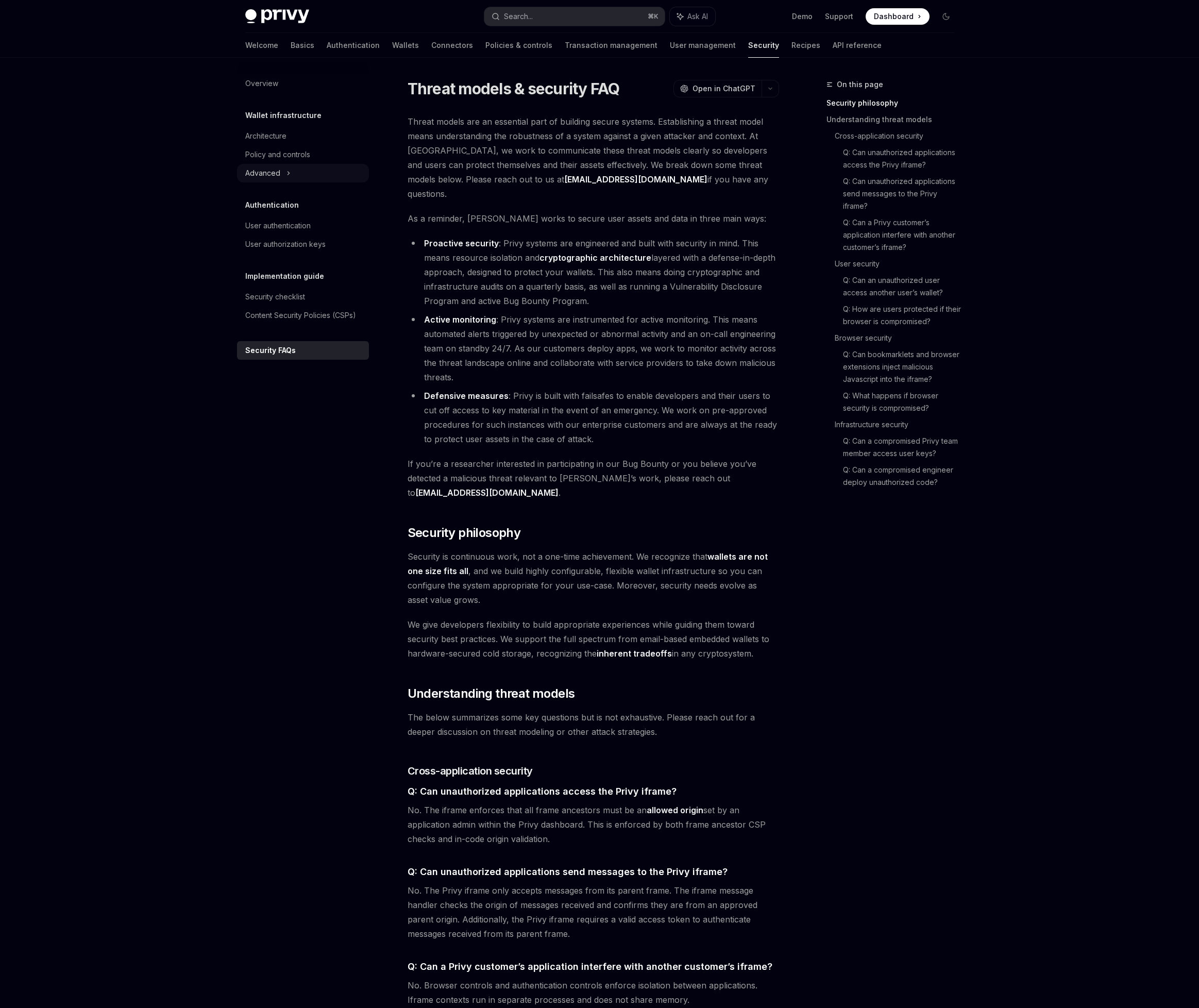
click at [267, 173] on div "Advanced" at bounding box center [263, 173] width 35 height 12
type textarea "*"
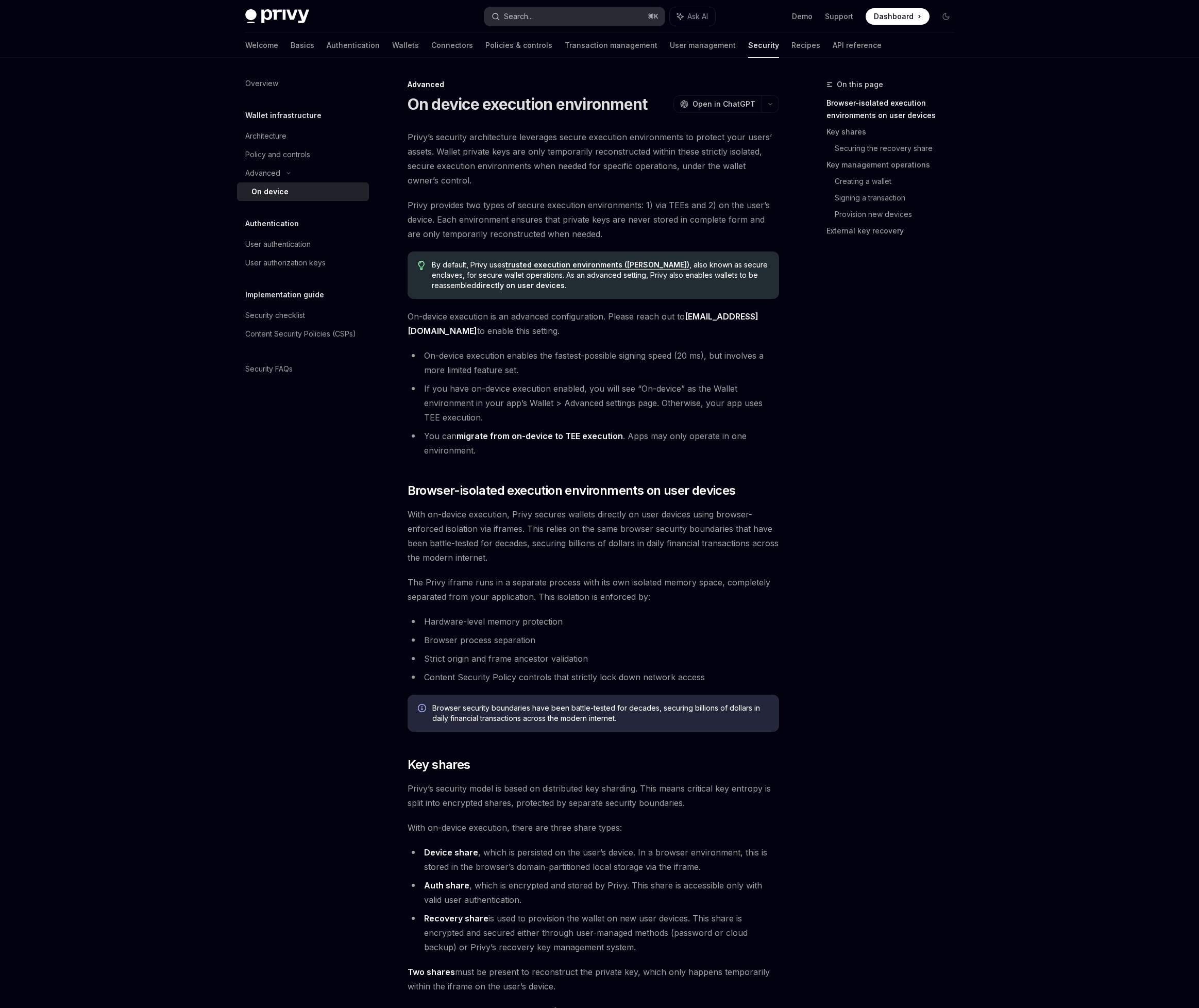
click at [525, 16] on div "Search..." at bounding box center [518, 16] width 29 height 12
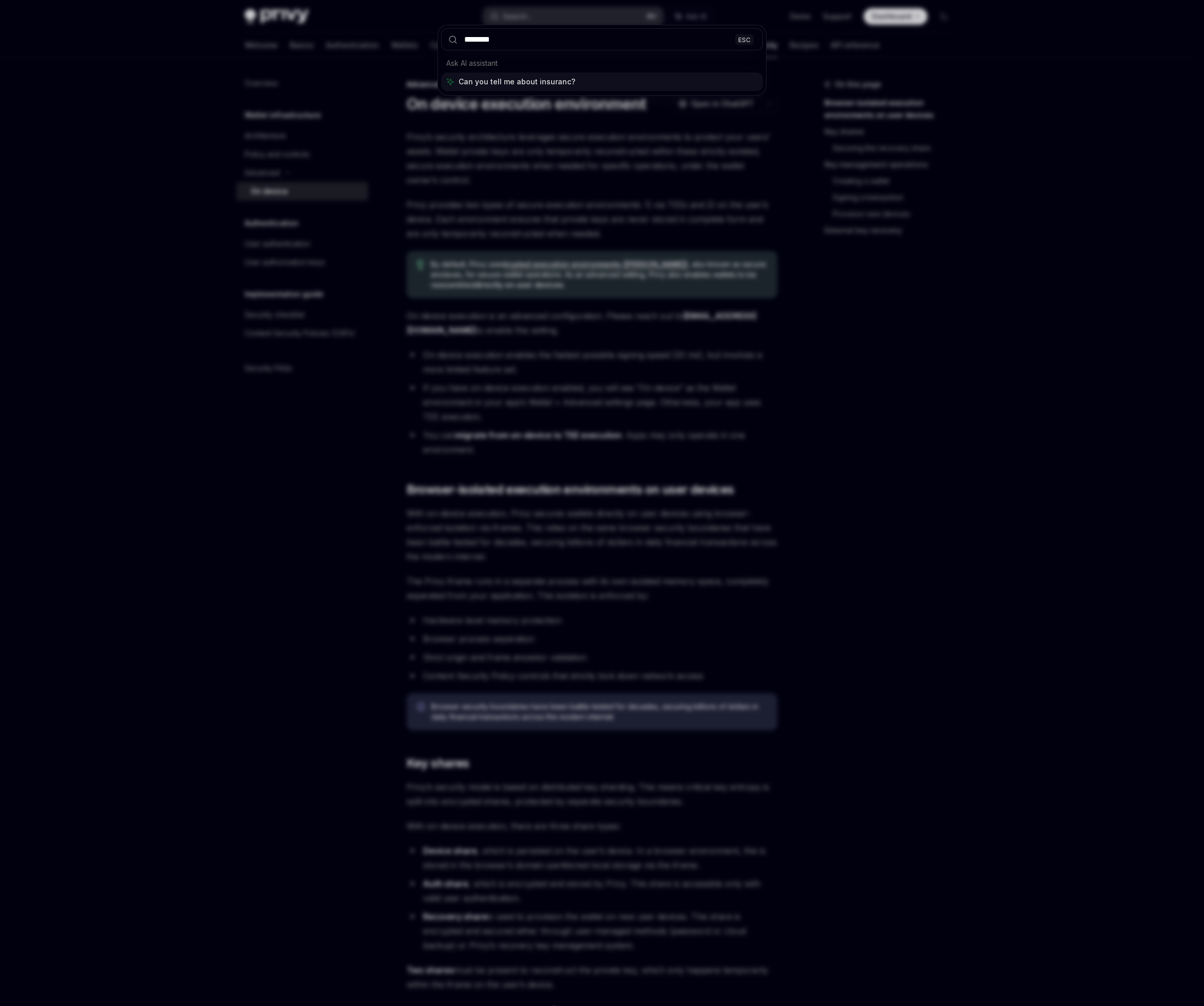
type input "*********"
type textarea "*"
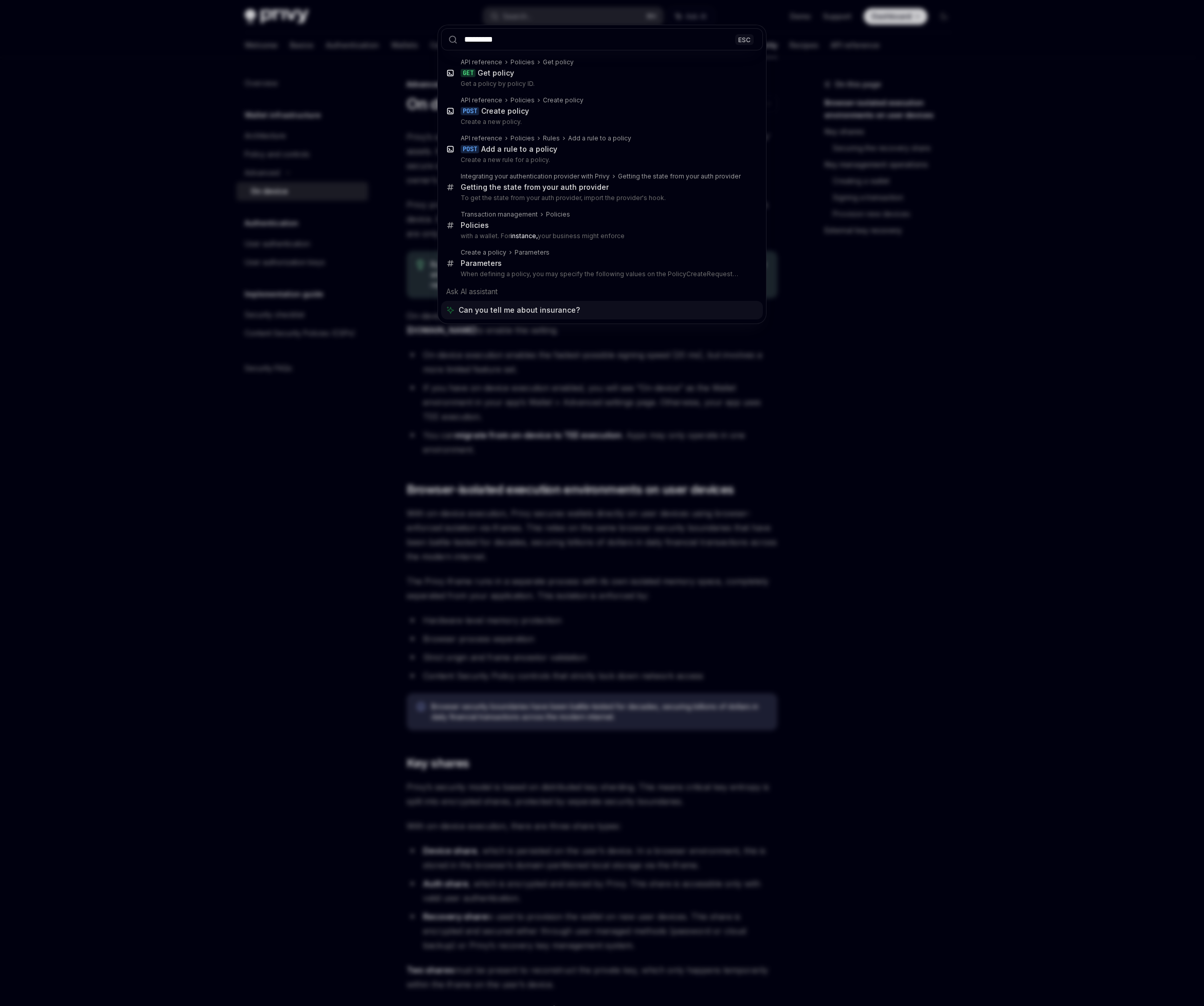
type input "*********"
type textarea "*"
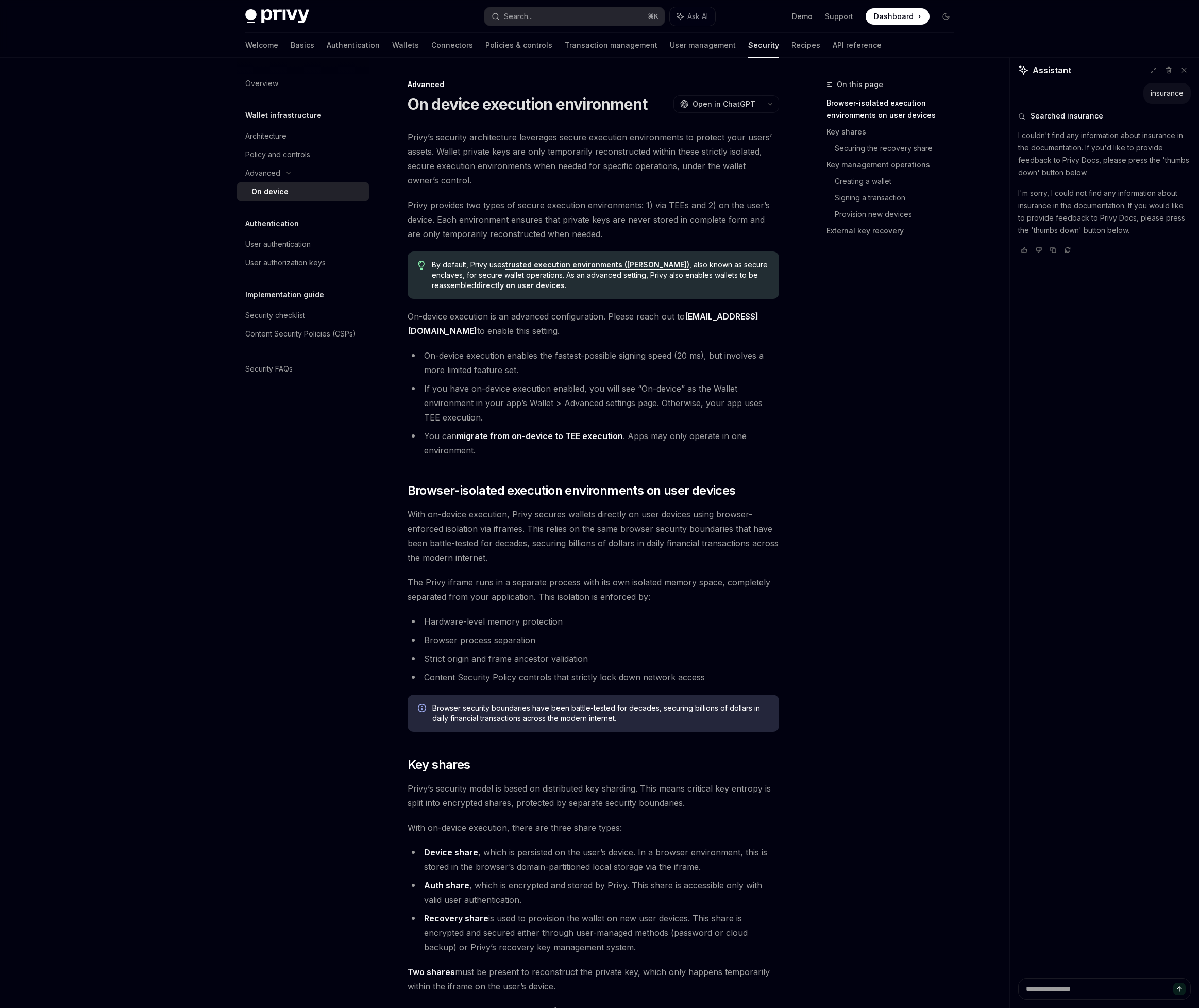
click at [569, 591] on span "The Privy iframe runs in a separate process with its own isolated memory space,…" at bounding box center [593, 589] width 372 height 29
click at [696, 22] on button "Ask AI" at bounding box center [693, 16] width 45 height 18
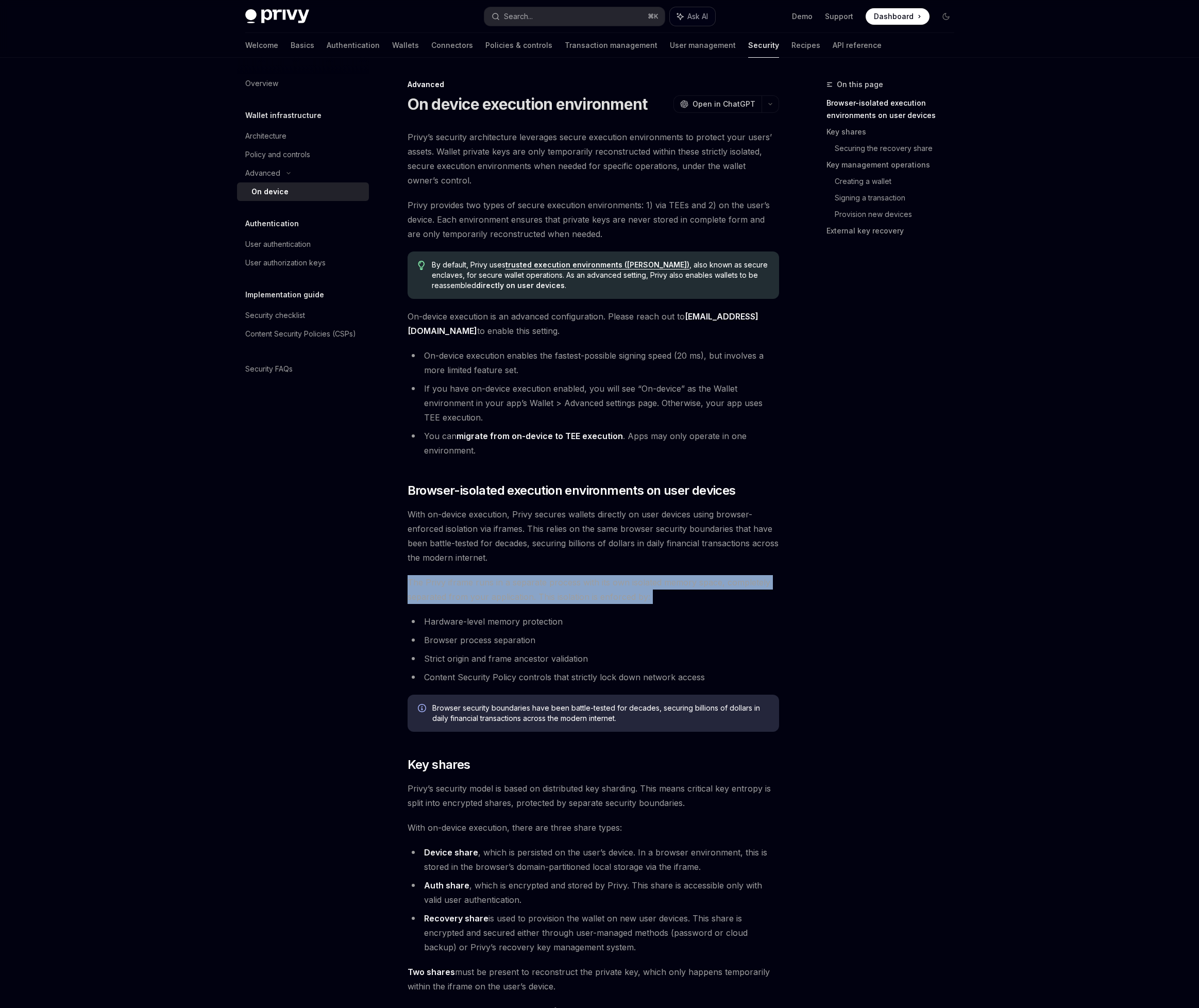
click at [688, 17] on span "Ask AI" at bounding box center [698, 16] width 21 height 10
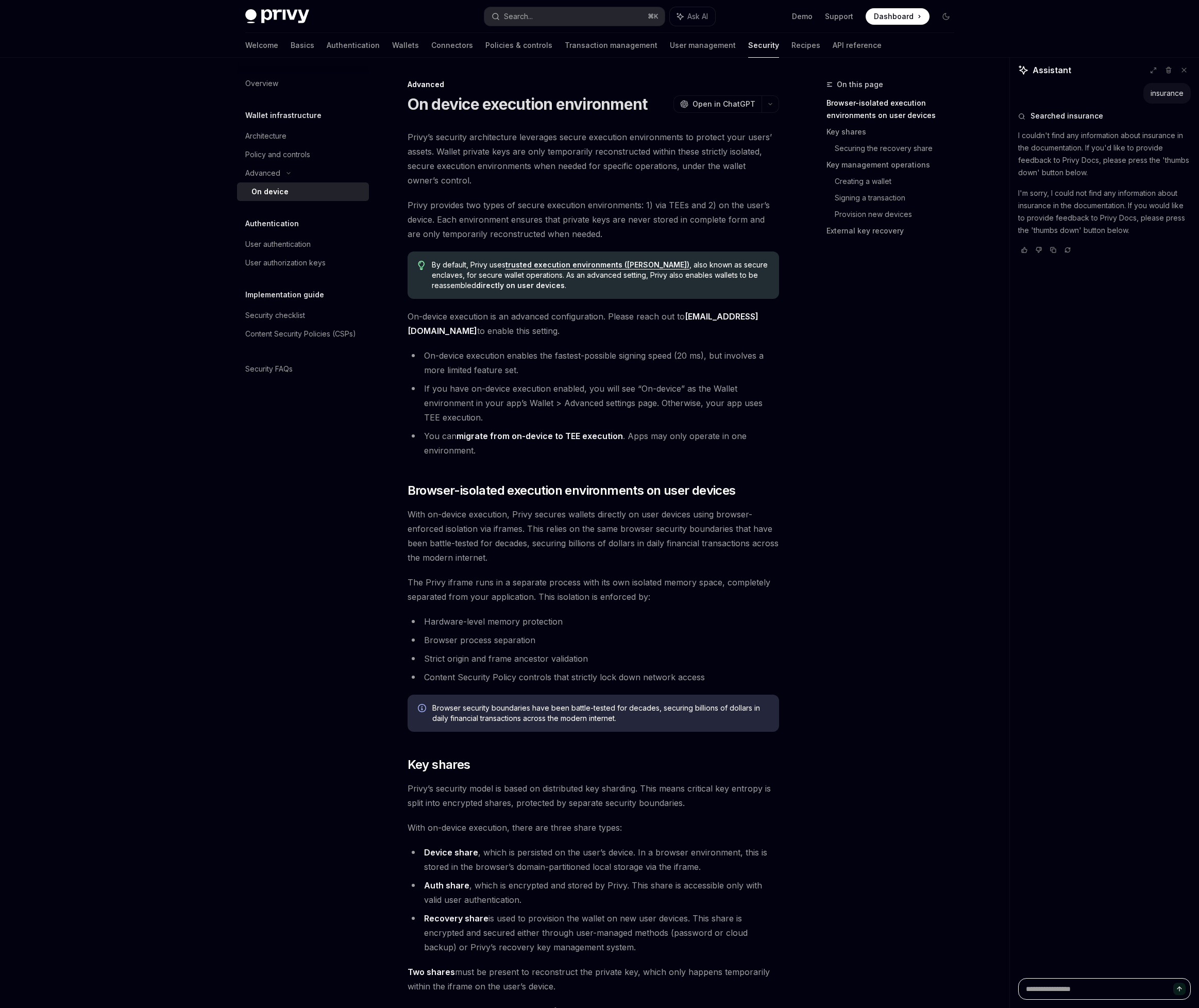
type textarea "*"
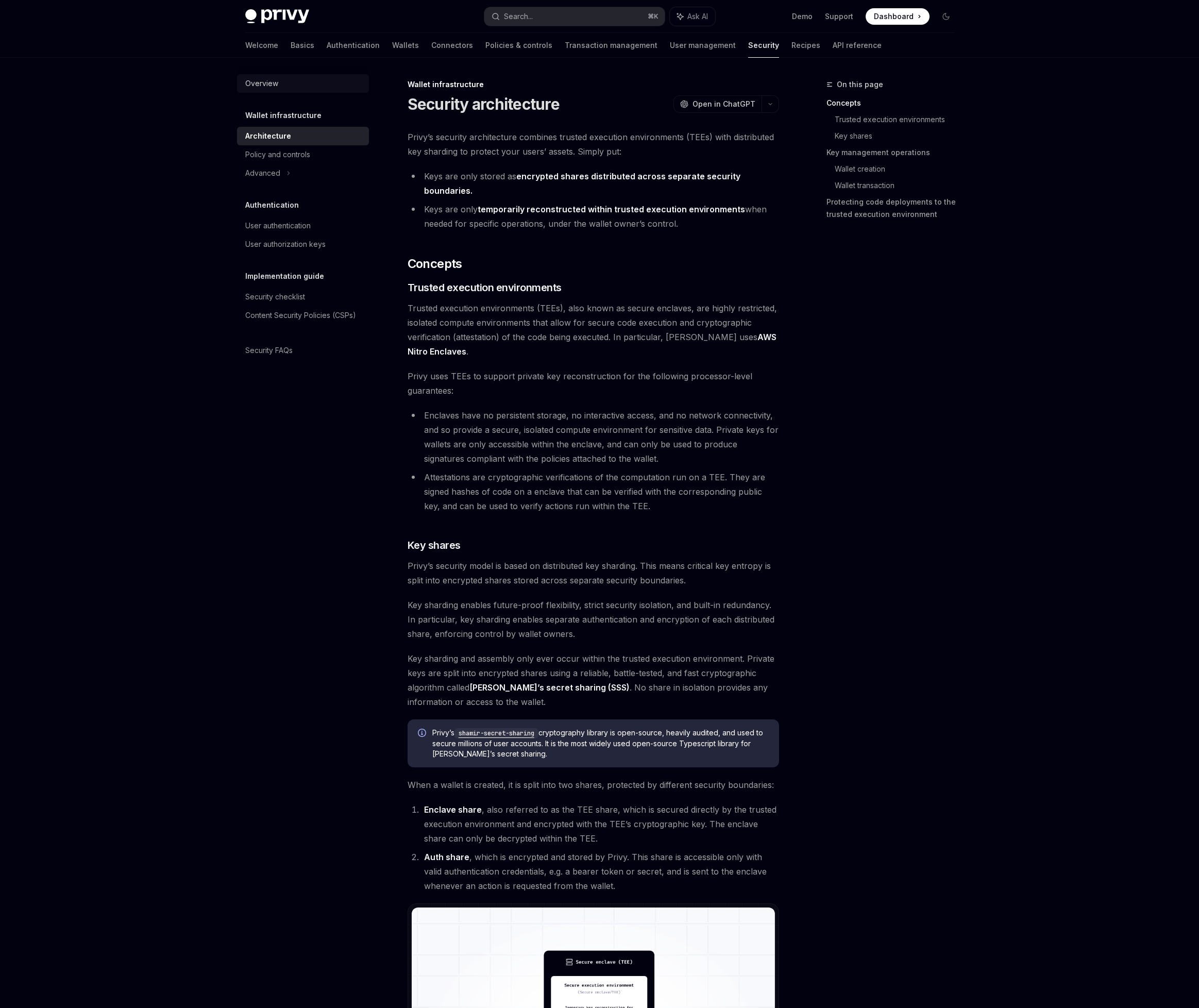
click at [265, 82] on div "Overview" at bounding box center [262, 83] width 33 height 12
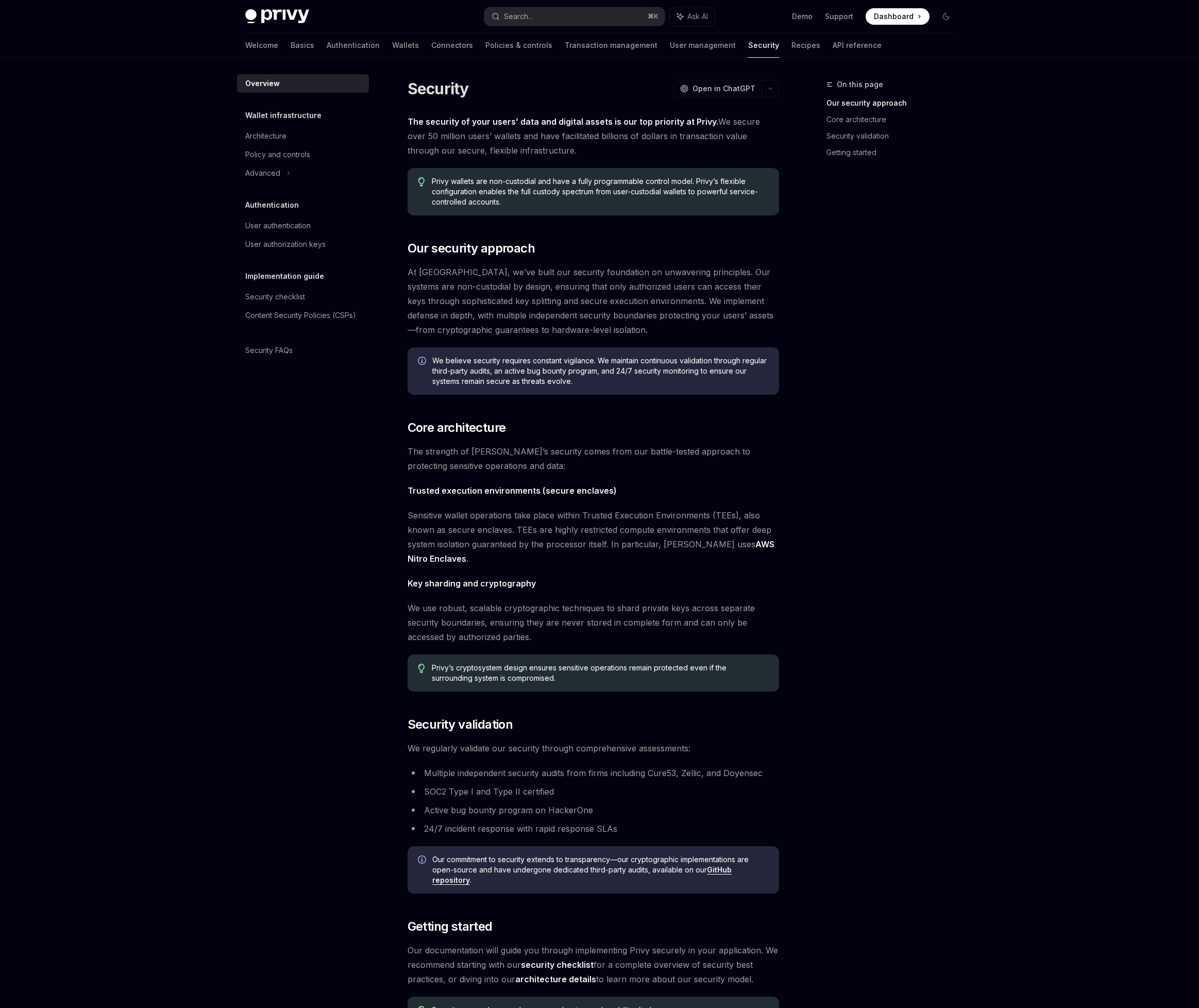
type textarea "*"
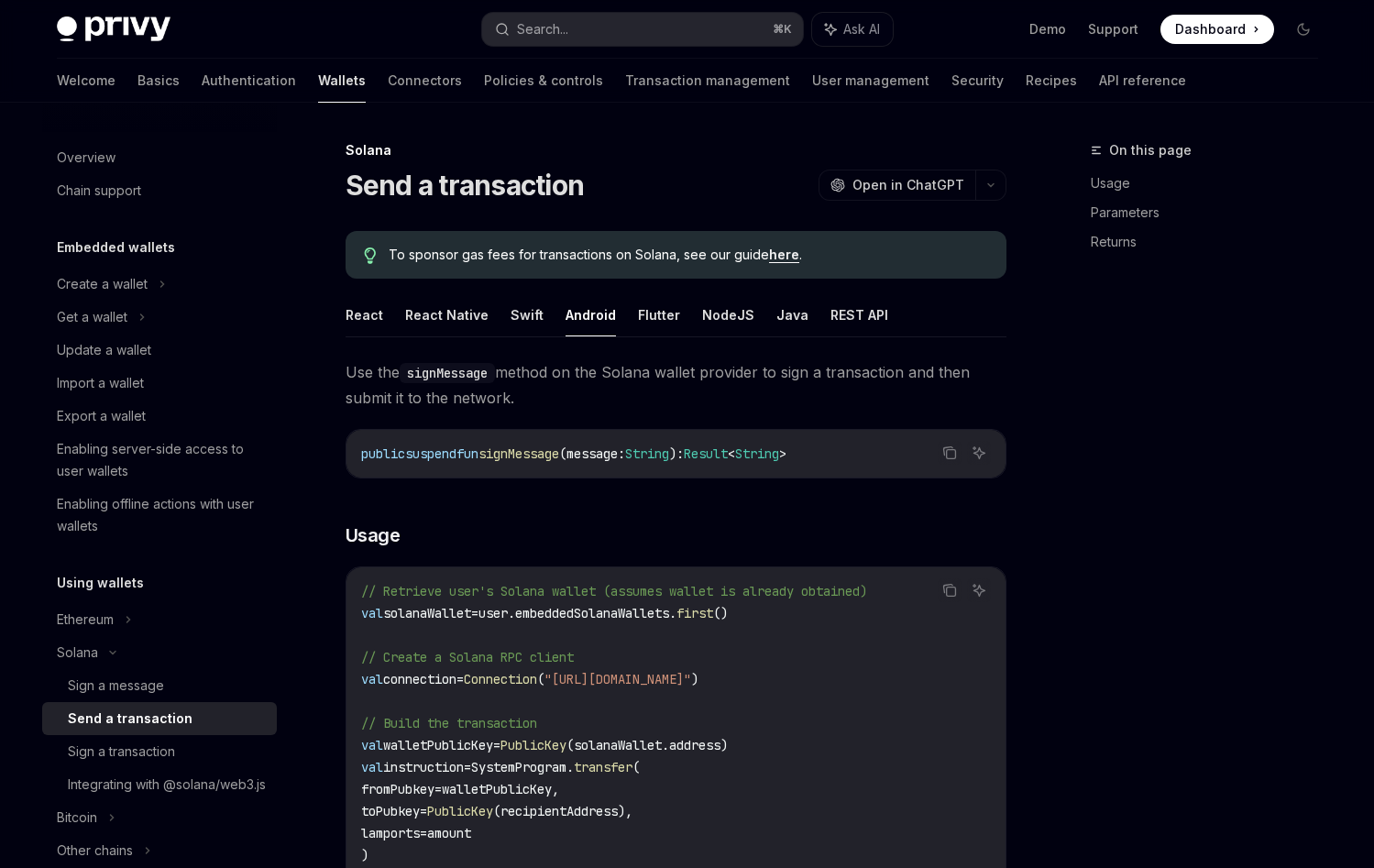
scroll to position [174, 0]
